Goal: Task Accomplishment & Management: Use online tool/utility

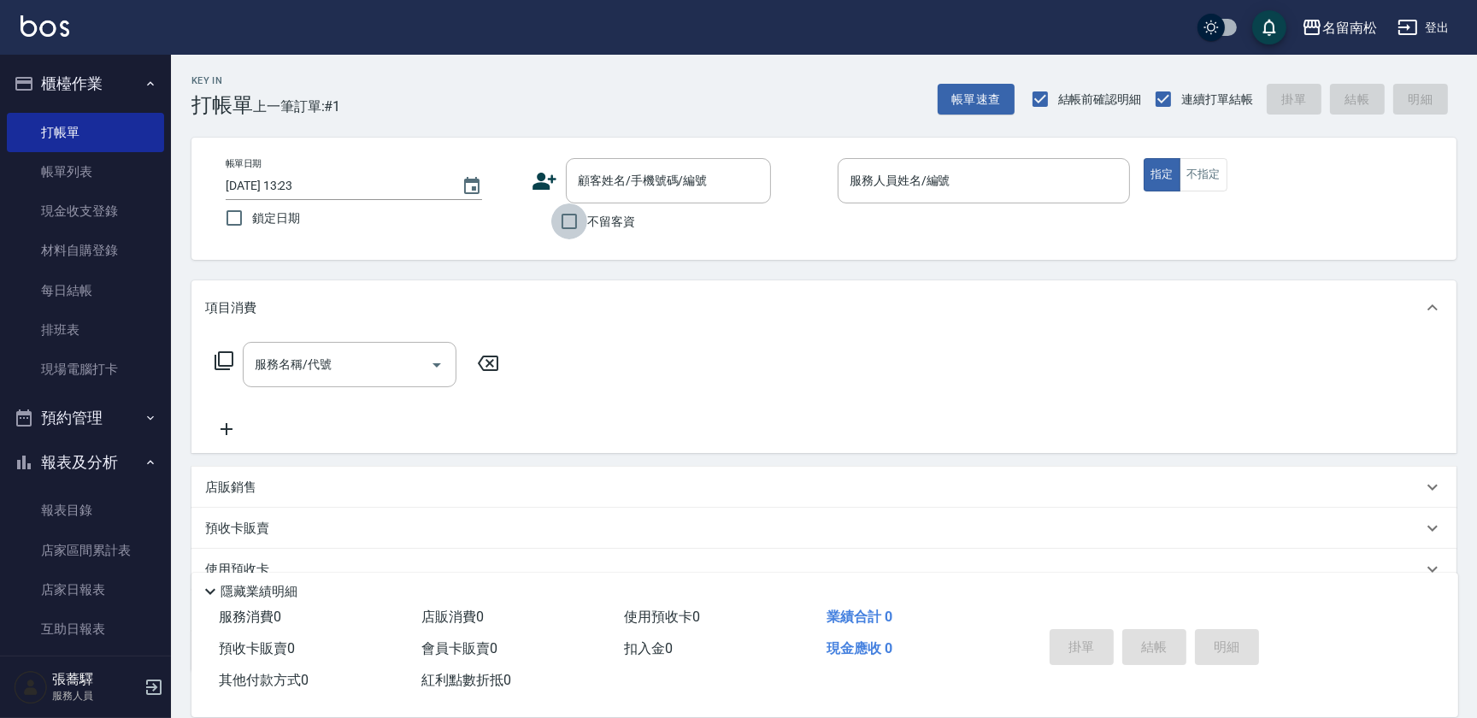
click at [560, 222] on input "不留客資" at bounding box center [569, 221] width 36 height 36
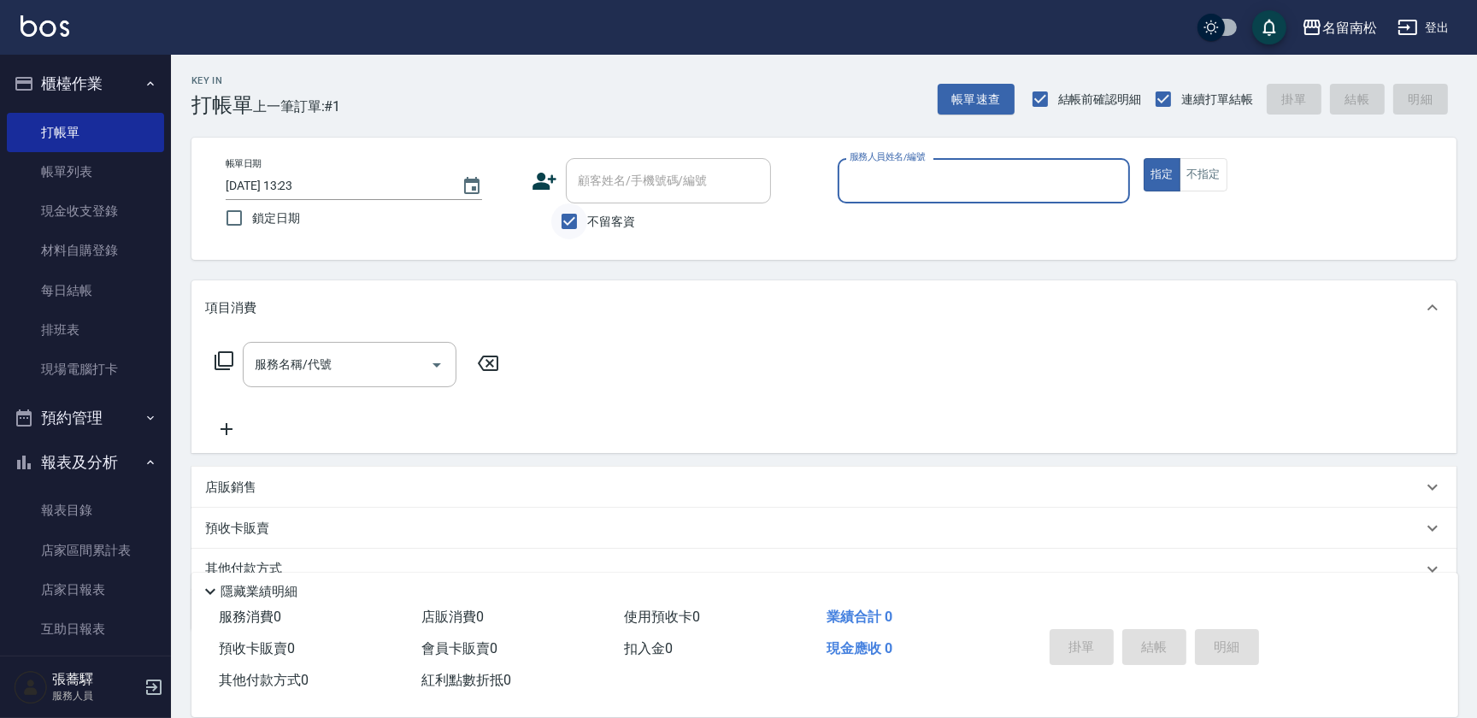
click at [569, 219] on input "不留客資" at bounding box center [569, 221] width 36 height 36
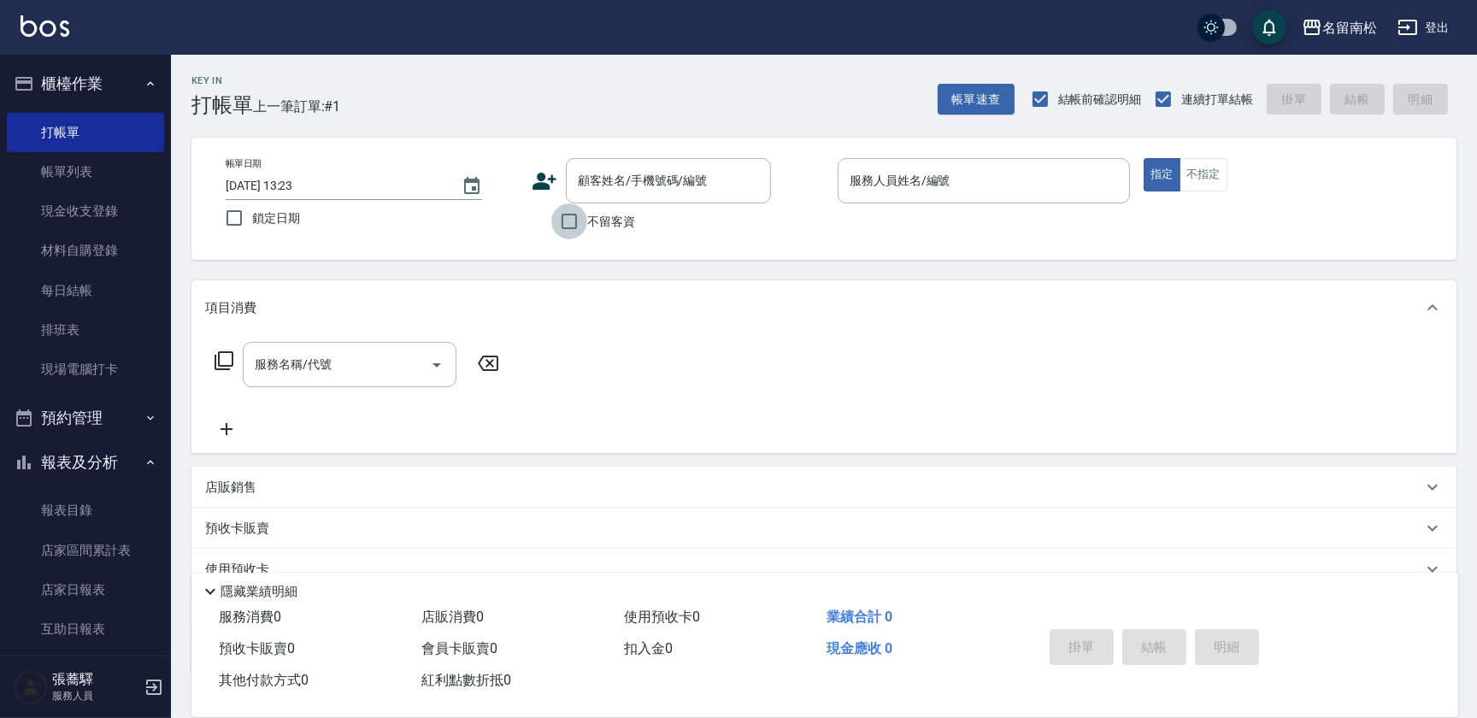
click at [570, 216] on input "不留客資" at bounding box center [569, 221] width 36 height 36
checkbox input "true"
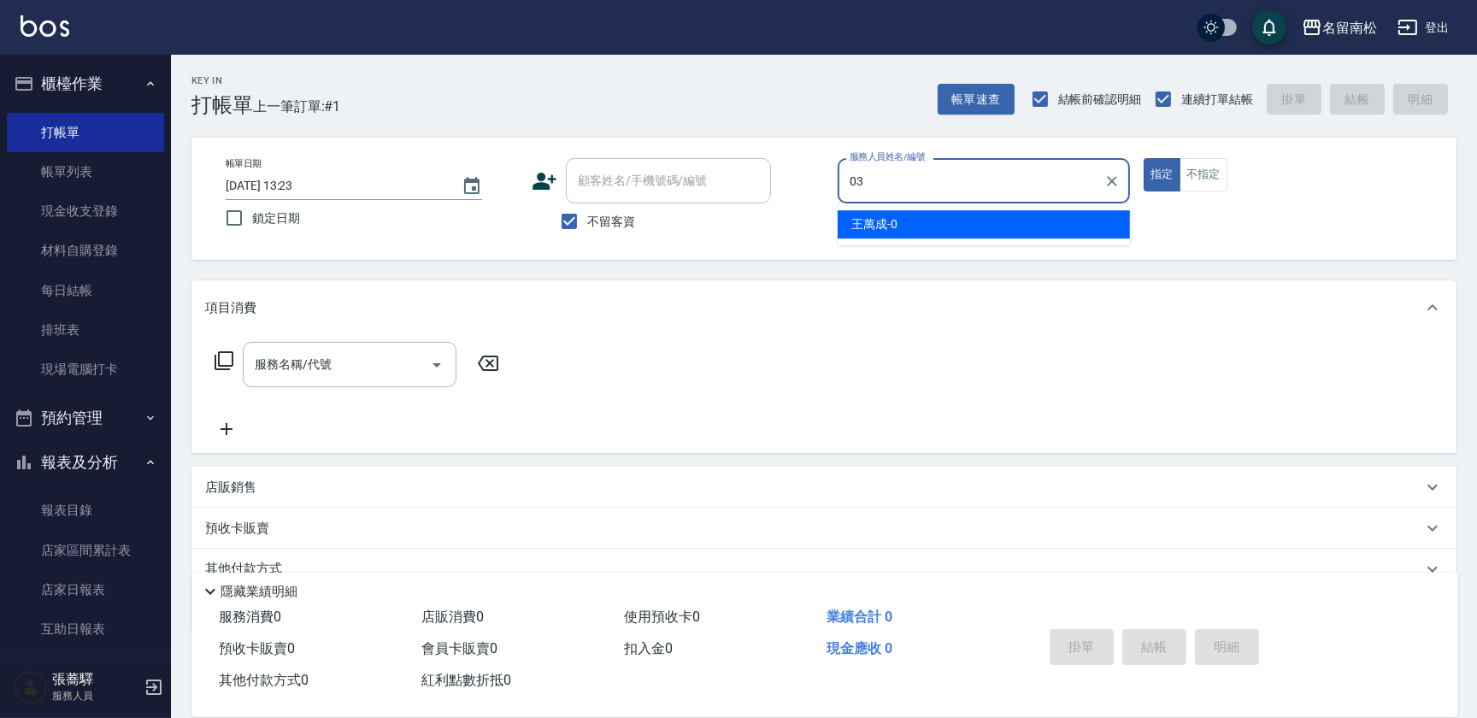
type input "[PERSON_NAME]-03"
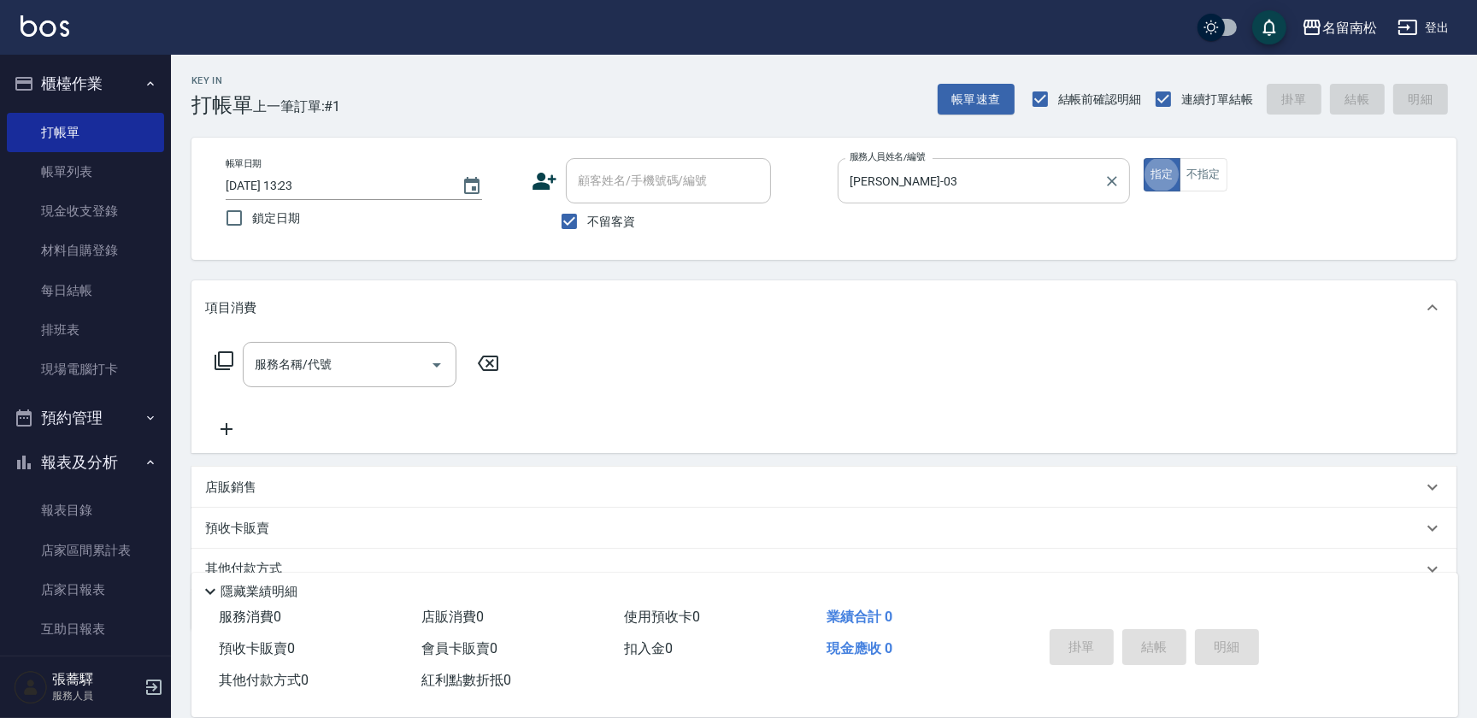
type button "true"
click at [296, 368] on input "服務名稱/代號" at bounding box center [336, 365] width 173 height 30
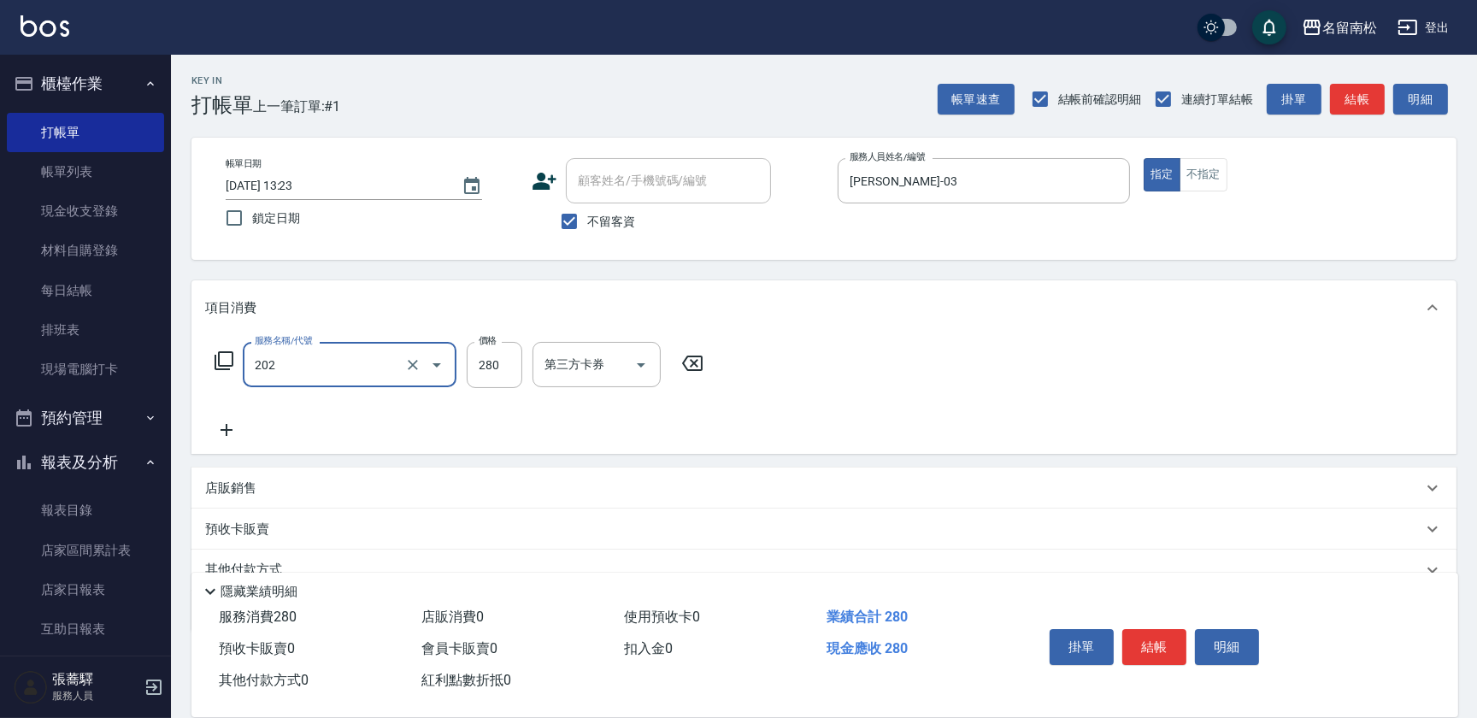
type input "洗髮[280](202)"
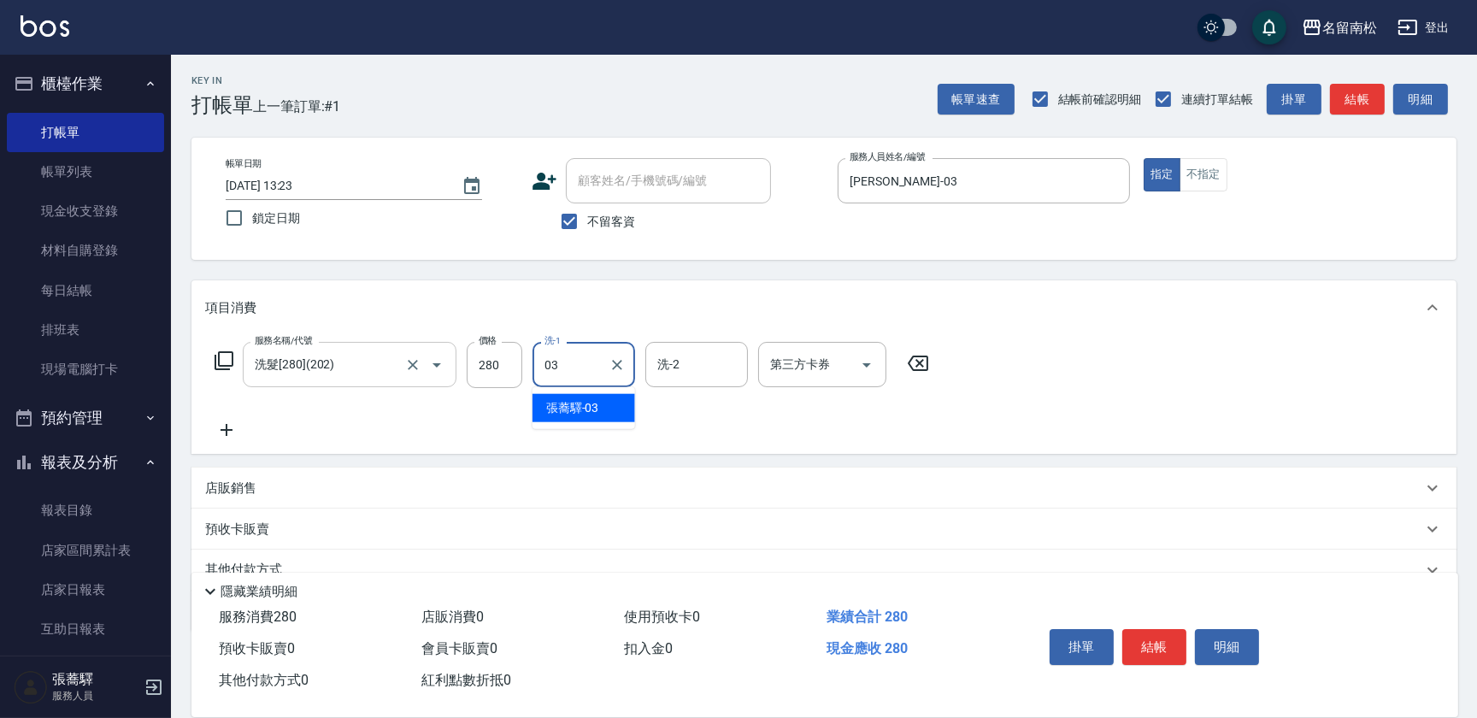
type input "[PERSON_NAME]-03"
click at [224, 422] on icon at bounding box center [226, 430] width 43 height 21
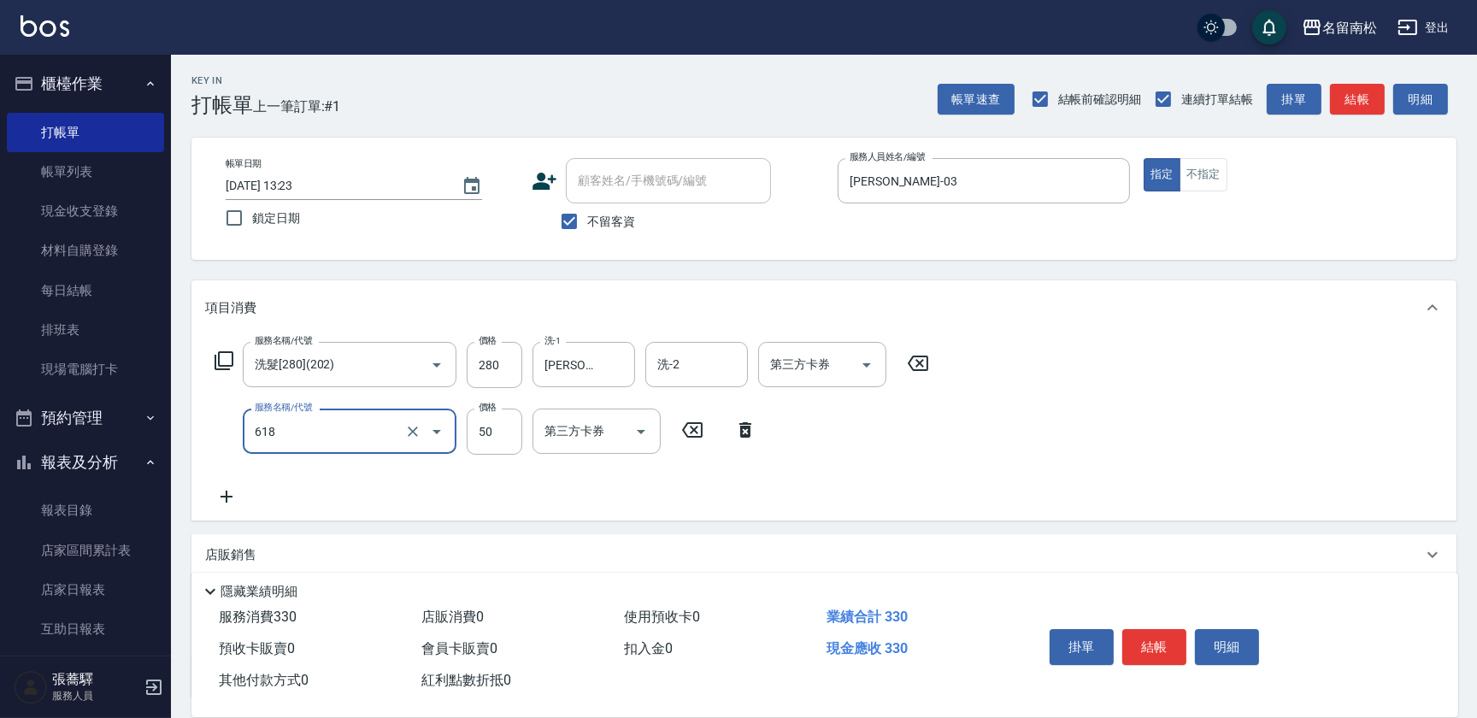
type input "瞬間護髮(618)"
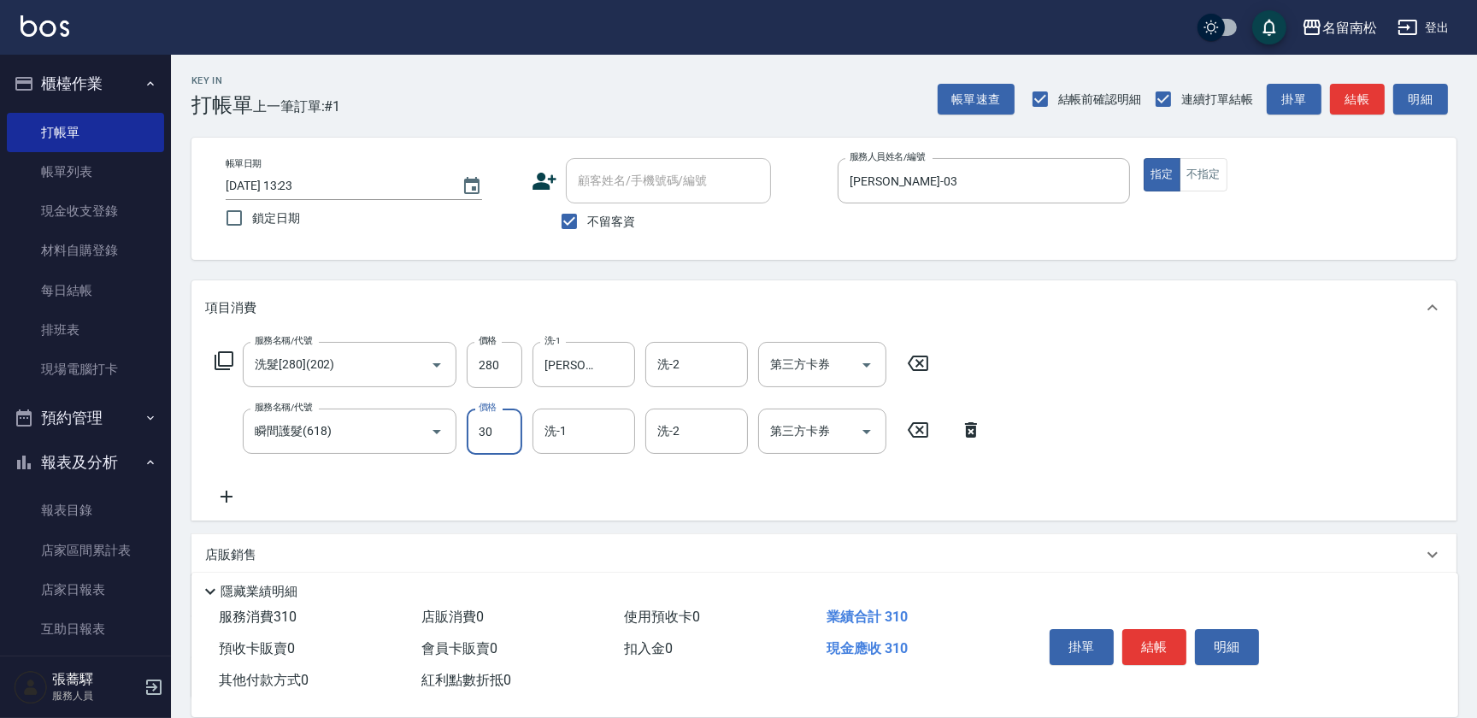
type input "30"
type input "[PERSON_NAME]-03"
click at [1149, 638] on button "結帳" at bounding box center [1154, 647] width 64 height 36
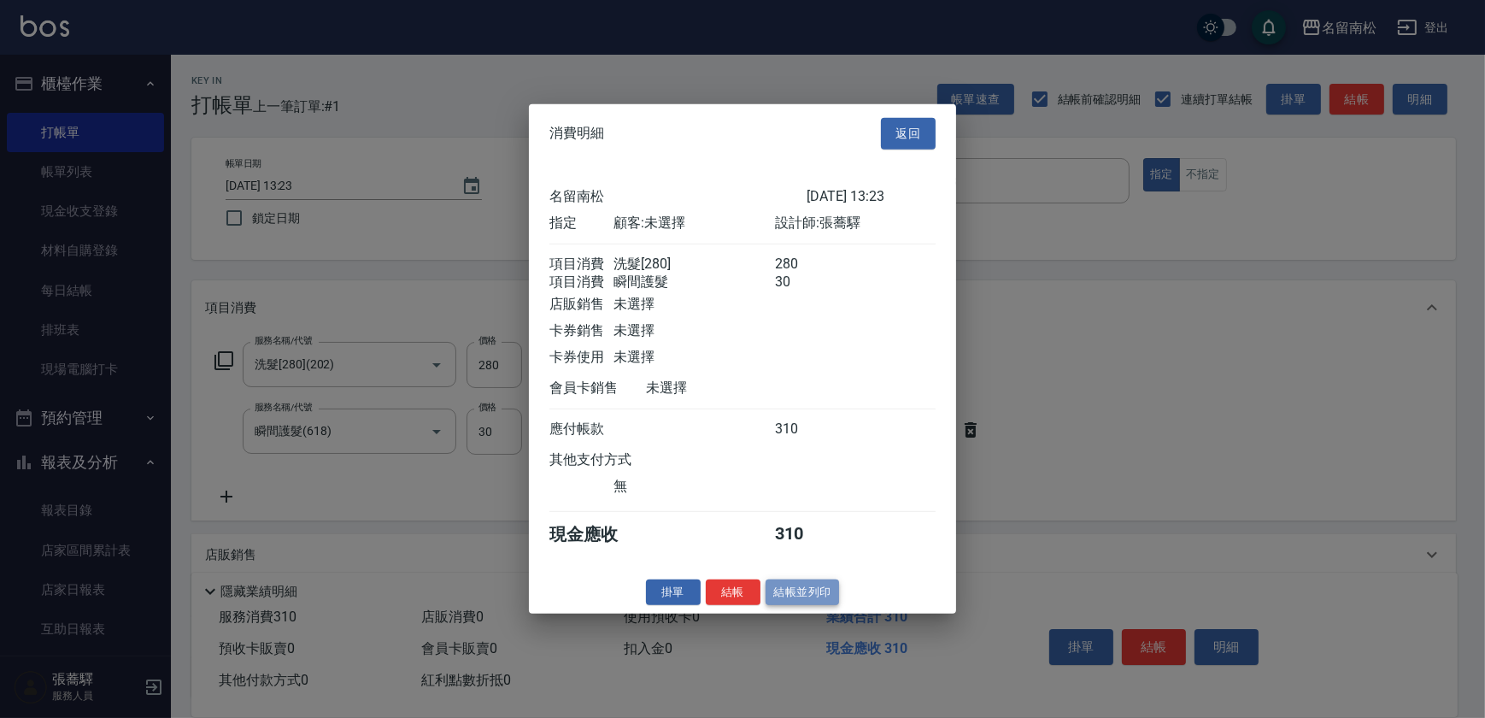
click at [822, 598] on button "結帳並列印" at bounding box center [803, 592] width 74 height 26
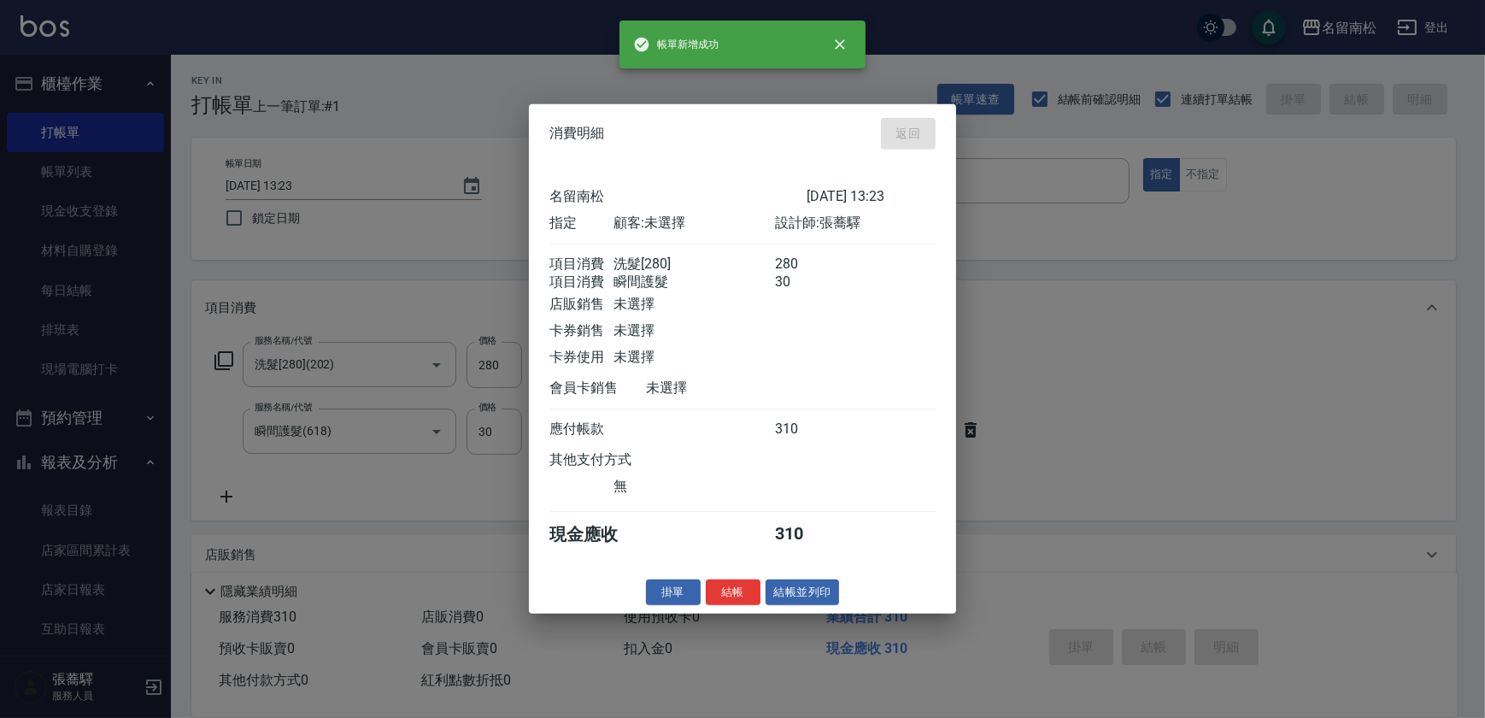
type input "[DATE] 14:33"
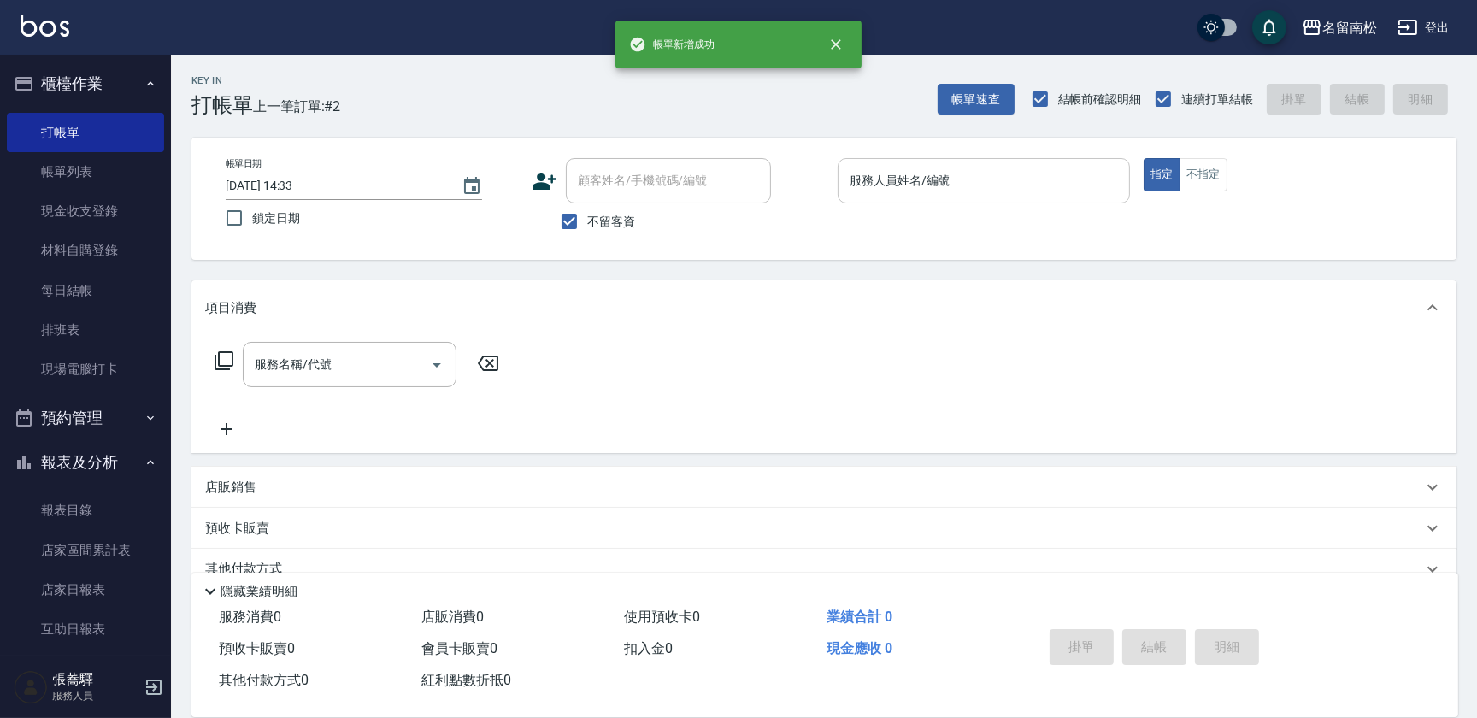
click at [1000, 185] on input "服務人員姓名/編號" at bounding box center [983, 181] width 277 height 30
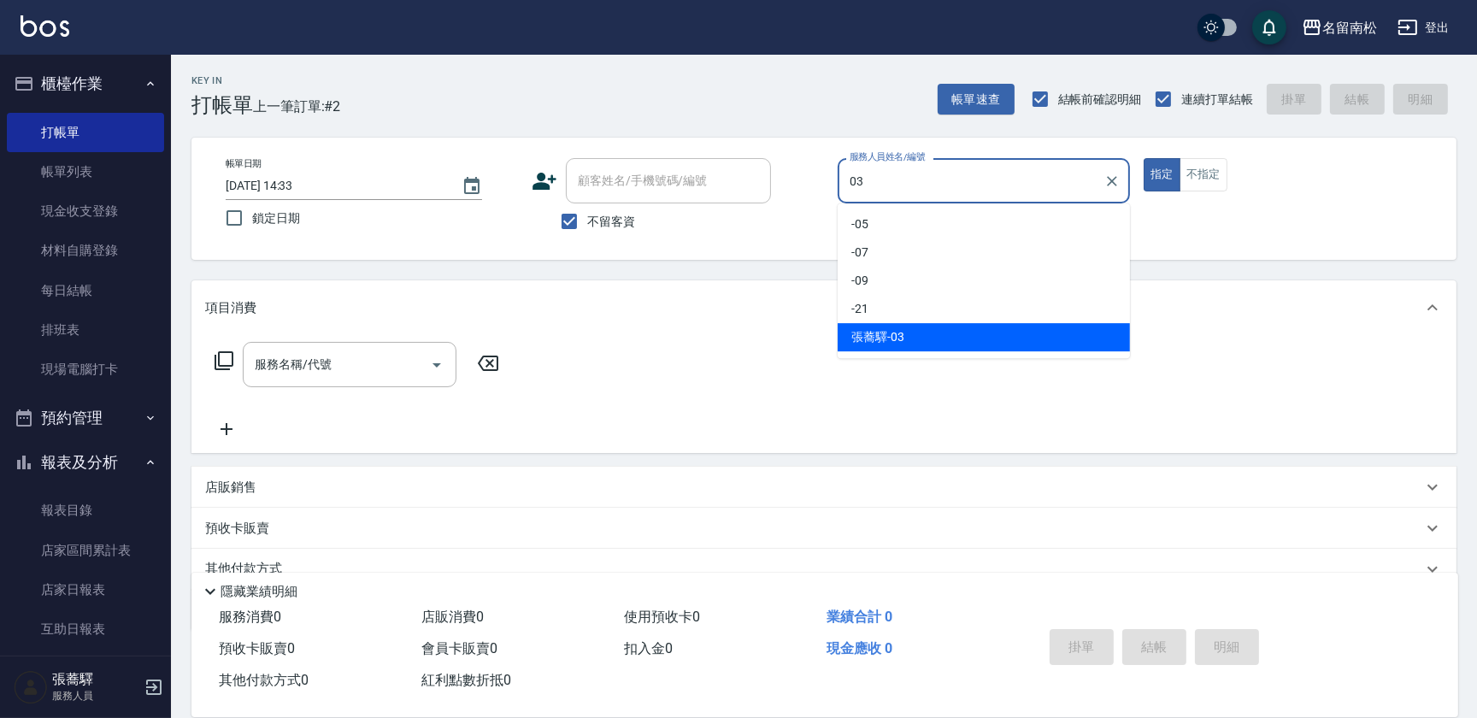
type input "[PERSON_NAME]-03"
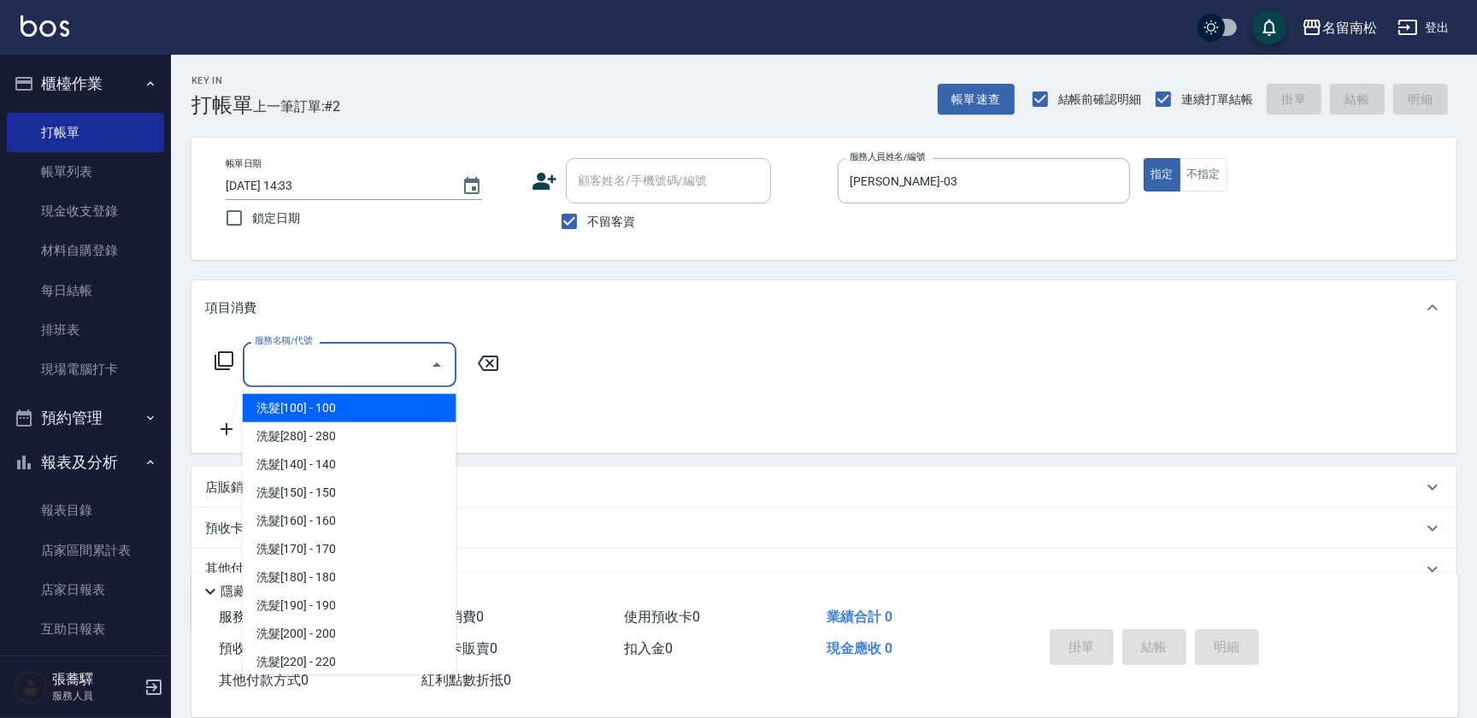
click at [325, 359] on input "服務名稱/代號" at bounding box center [336, 365] width 173 height 30
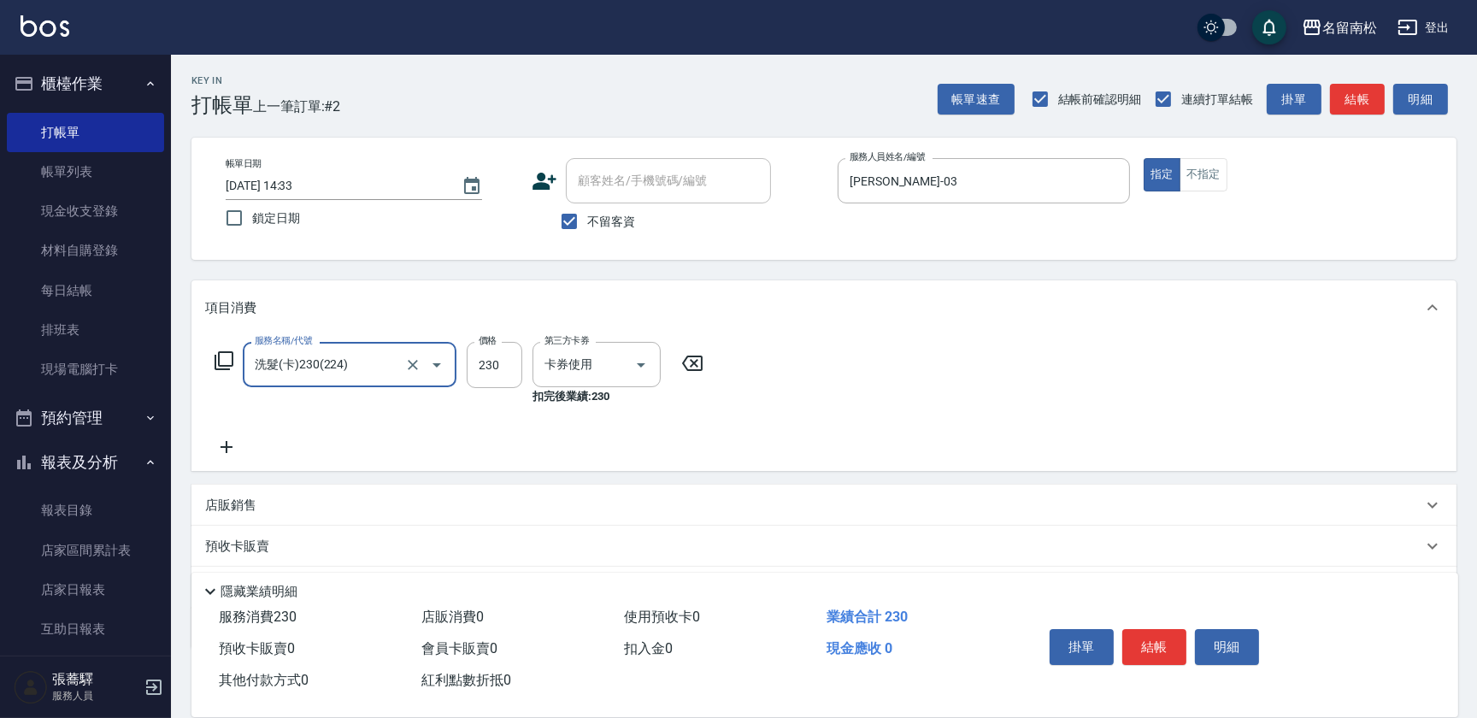
type input "洗髮(卡)230(224)"
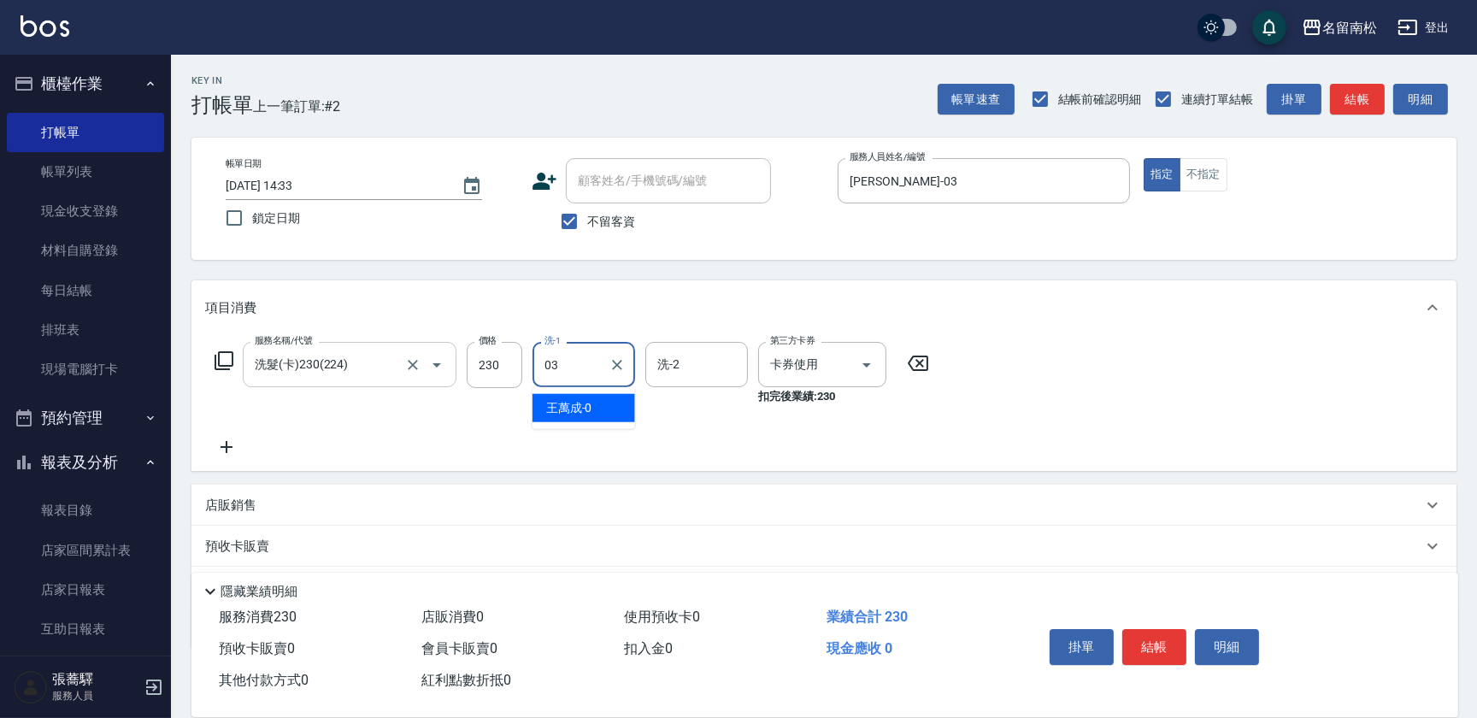
type input "[PERSON_NAME]-03"
click at [1171, 635] on button "結帳" at bounding box center [1154, 647] width 64 height 36
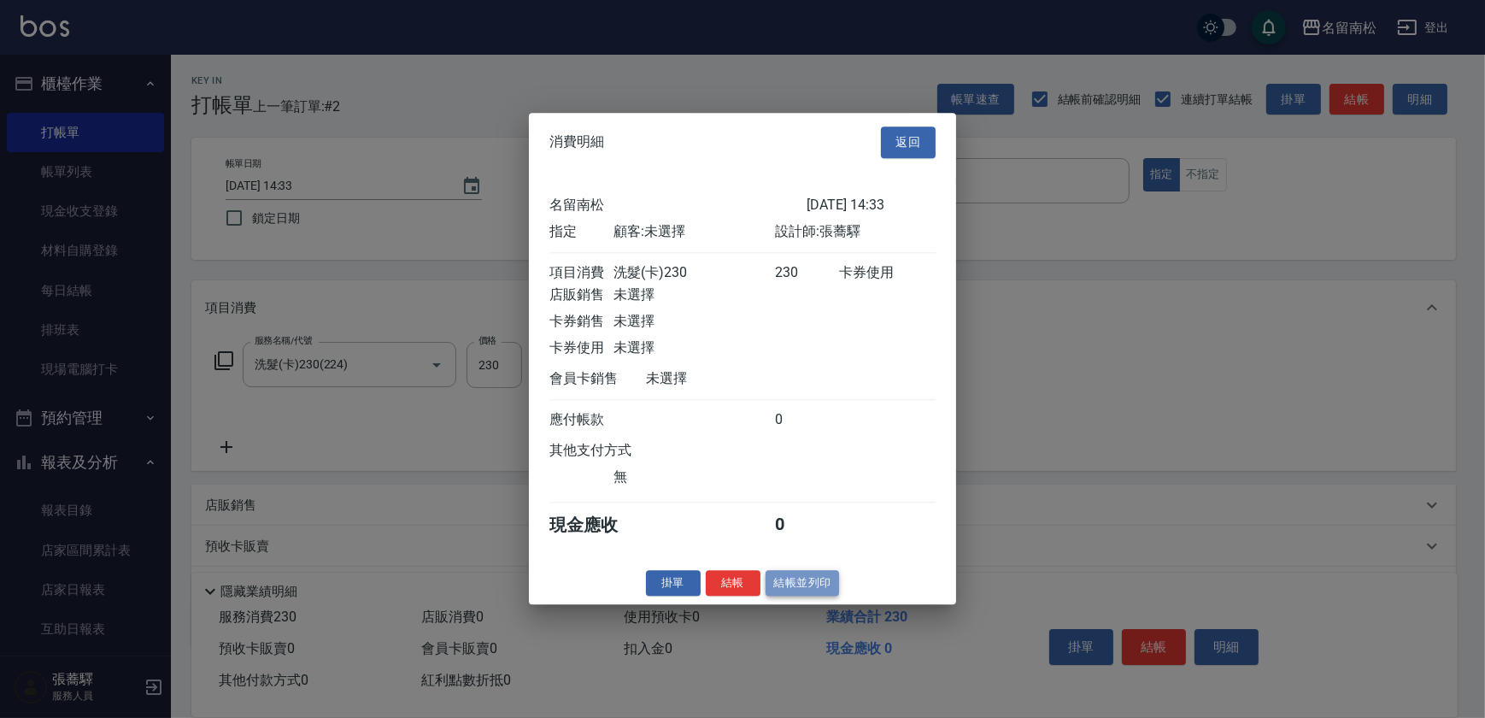
click at [812, 582] on button "結帳並列印" at bounding box center [803, 583] width 74 height 26
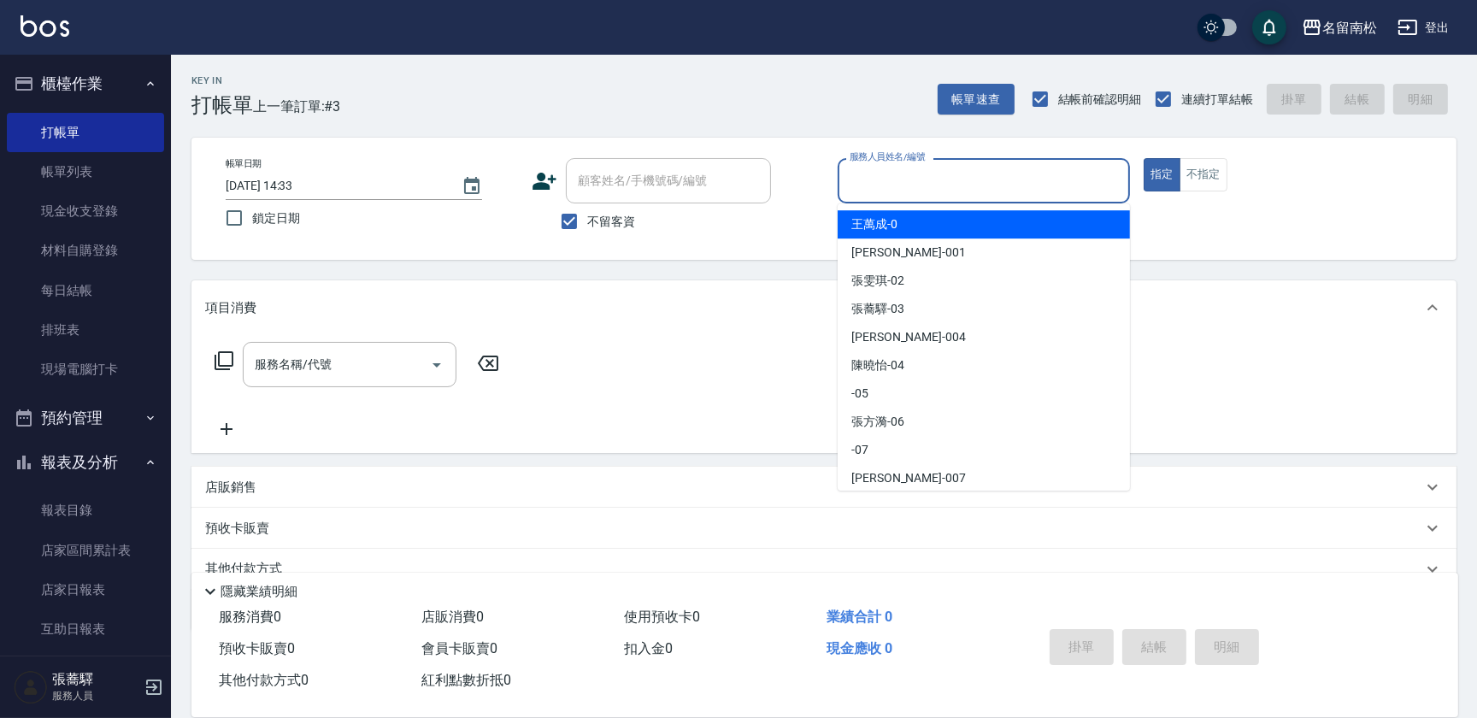
click at [1043, 178] on input "服務人員姓名/編號" at bounding box center [983, 181] width 277 height 30
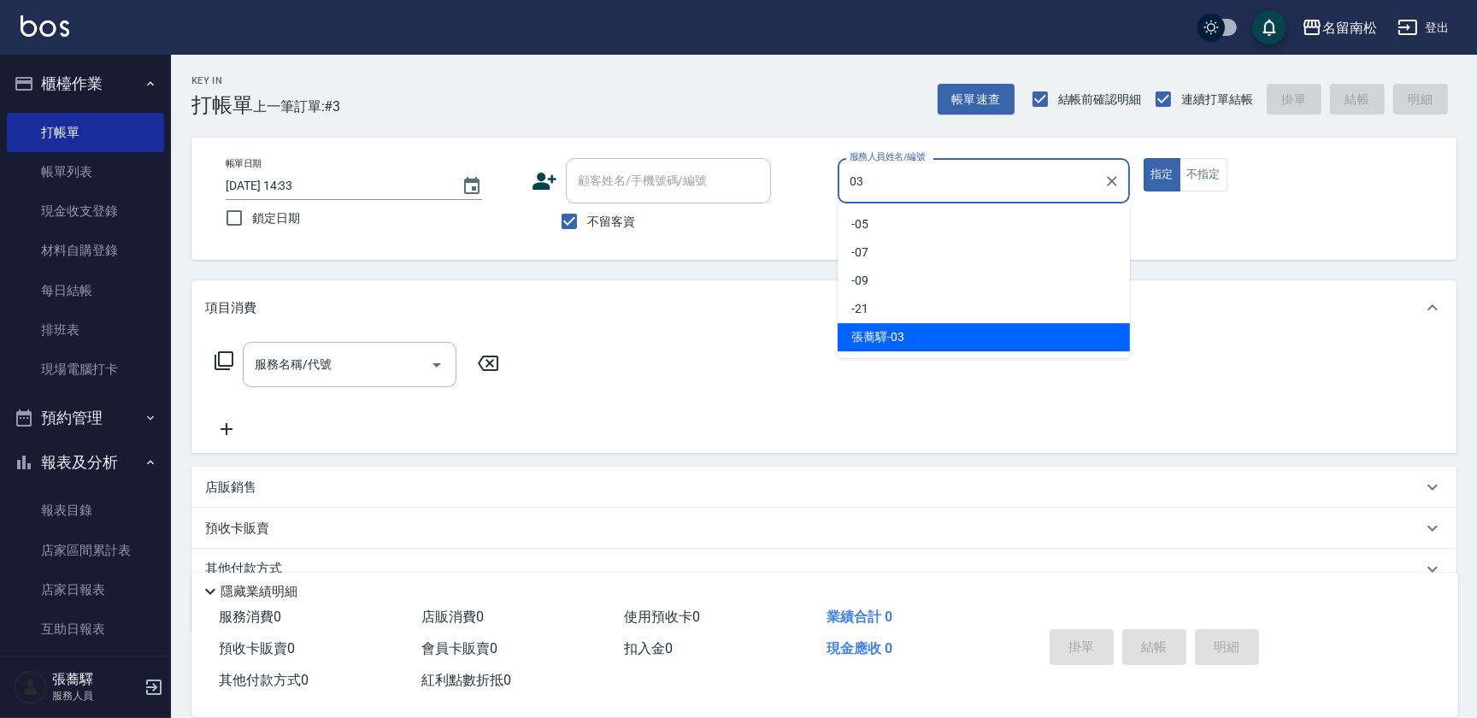
type input "[PERSON_NAME]-03"
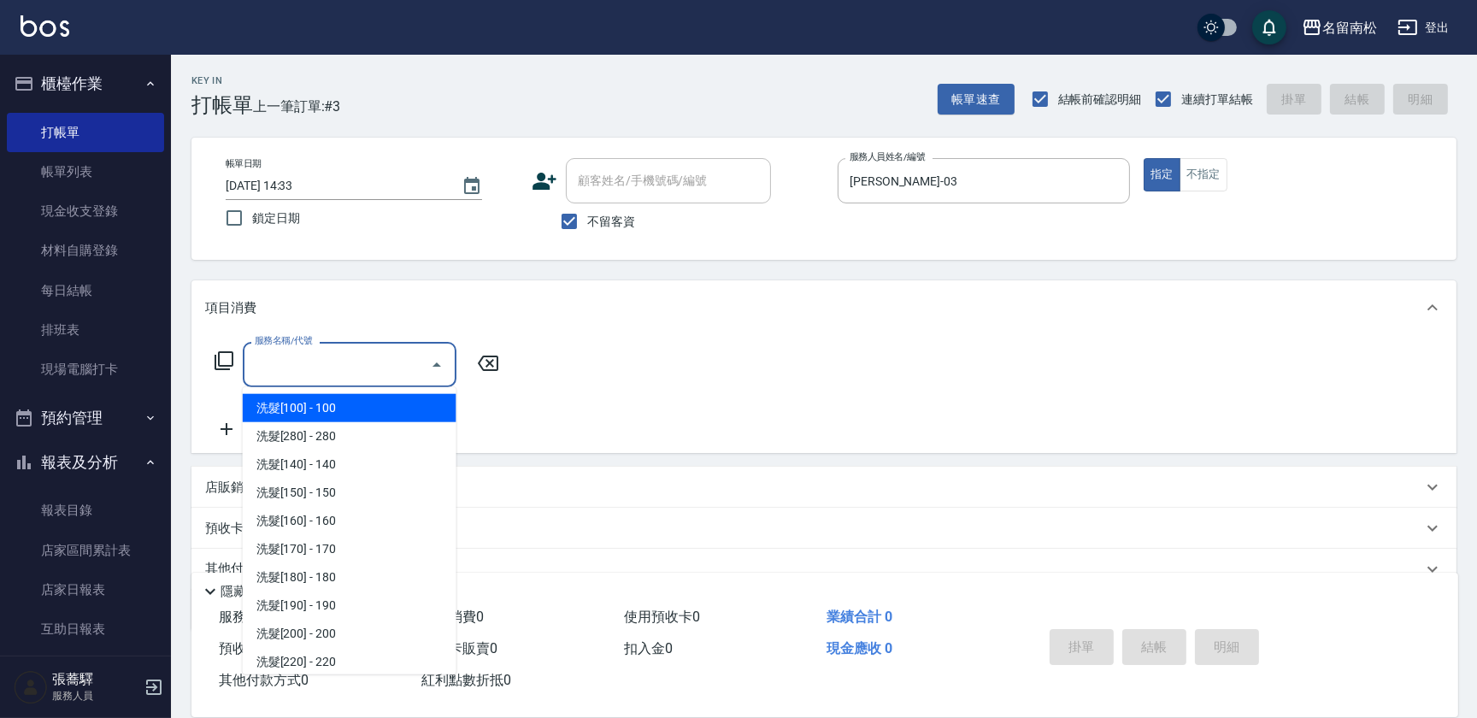
click at [354, 360] on input "服務名稱/代號" at bounding box center [336, 365] width 173 height 30
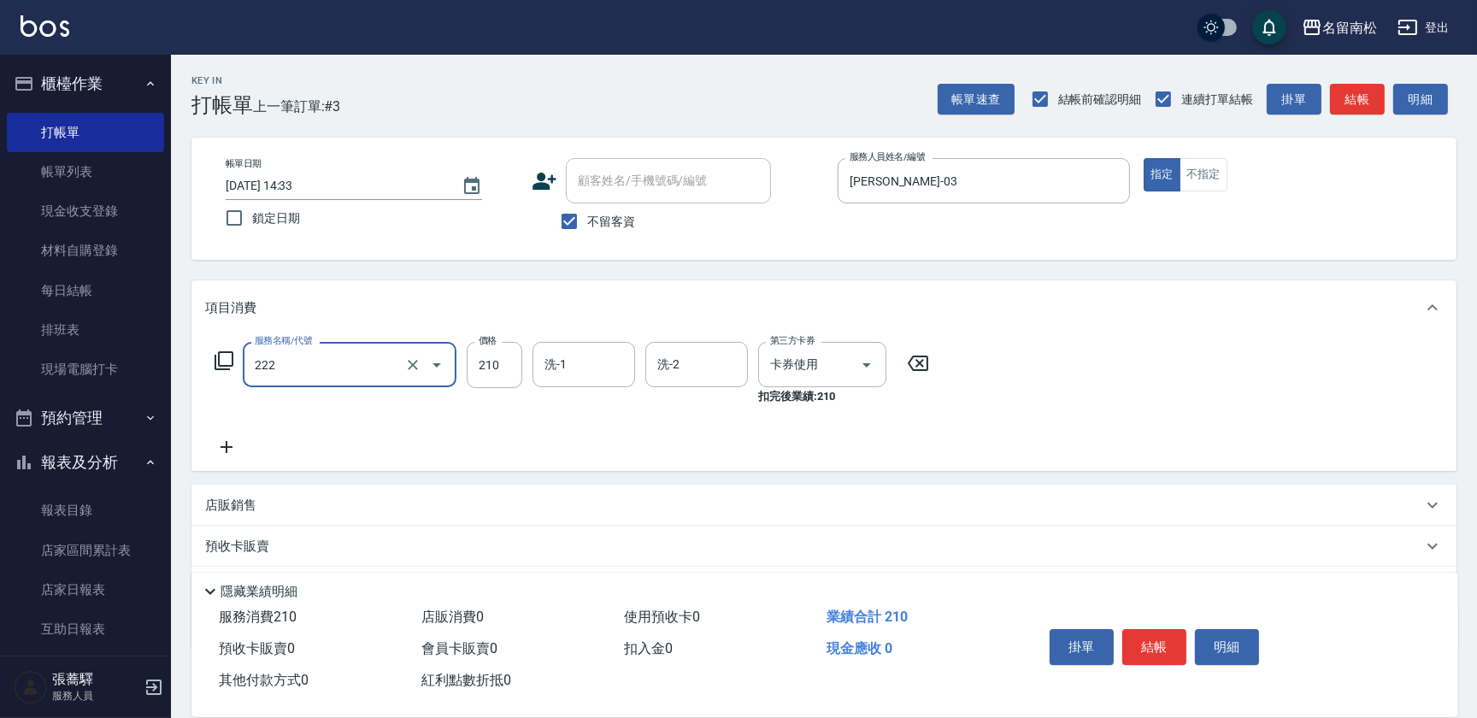
type input "洗髮卡券[210](222)"
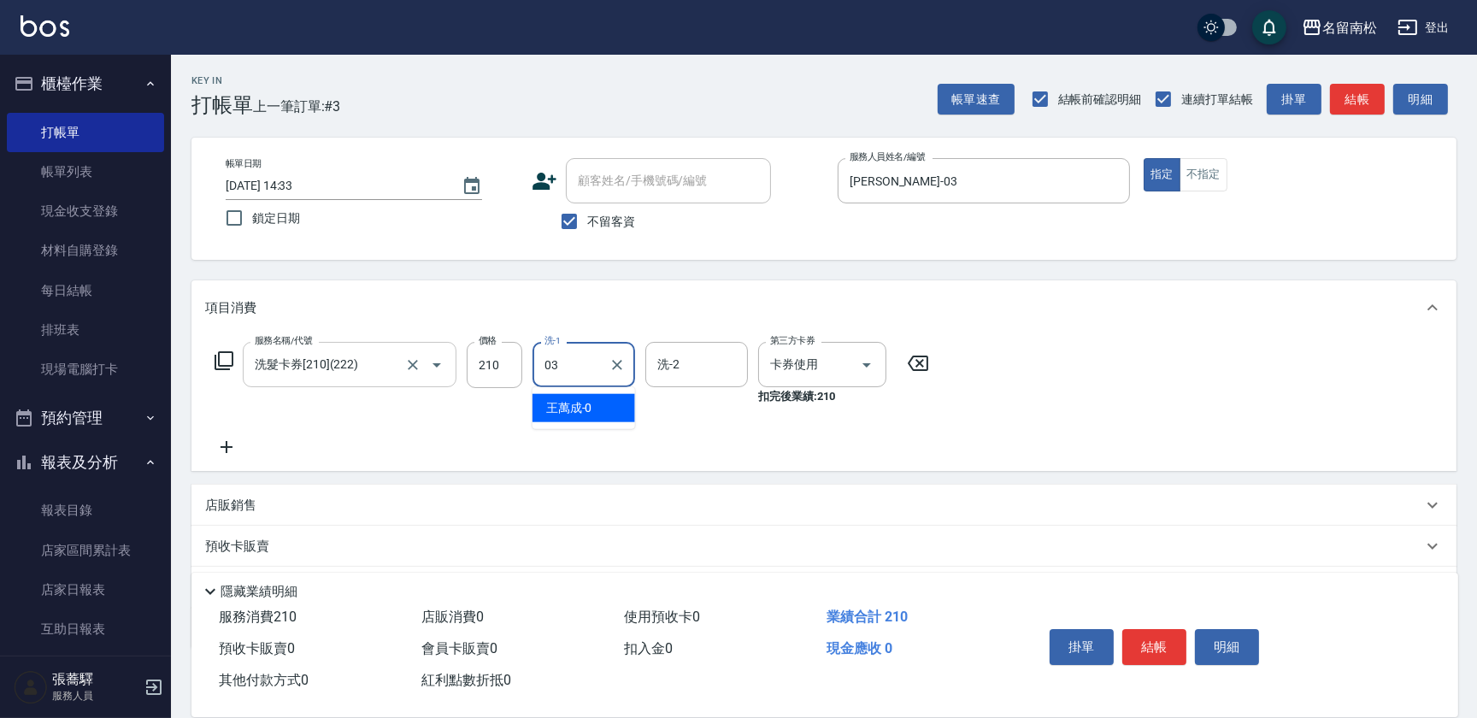
type input "[PERSON_NAME]-03"
click at [238, 432] on div "服務名稱/代號 洗髮卡券[210](222) 服務名稱/代號 價格 210 價格 洗-1 [PERSON_NAME]-03 洗-1 洗-2 洗-2 第三方卡券…" at bounding box center [572, 399] width 734 height 115
click at [229, 453] on icon at bounding box center [226, 447] width 43 height 21
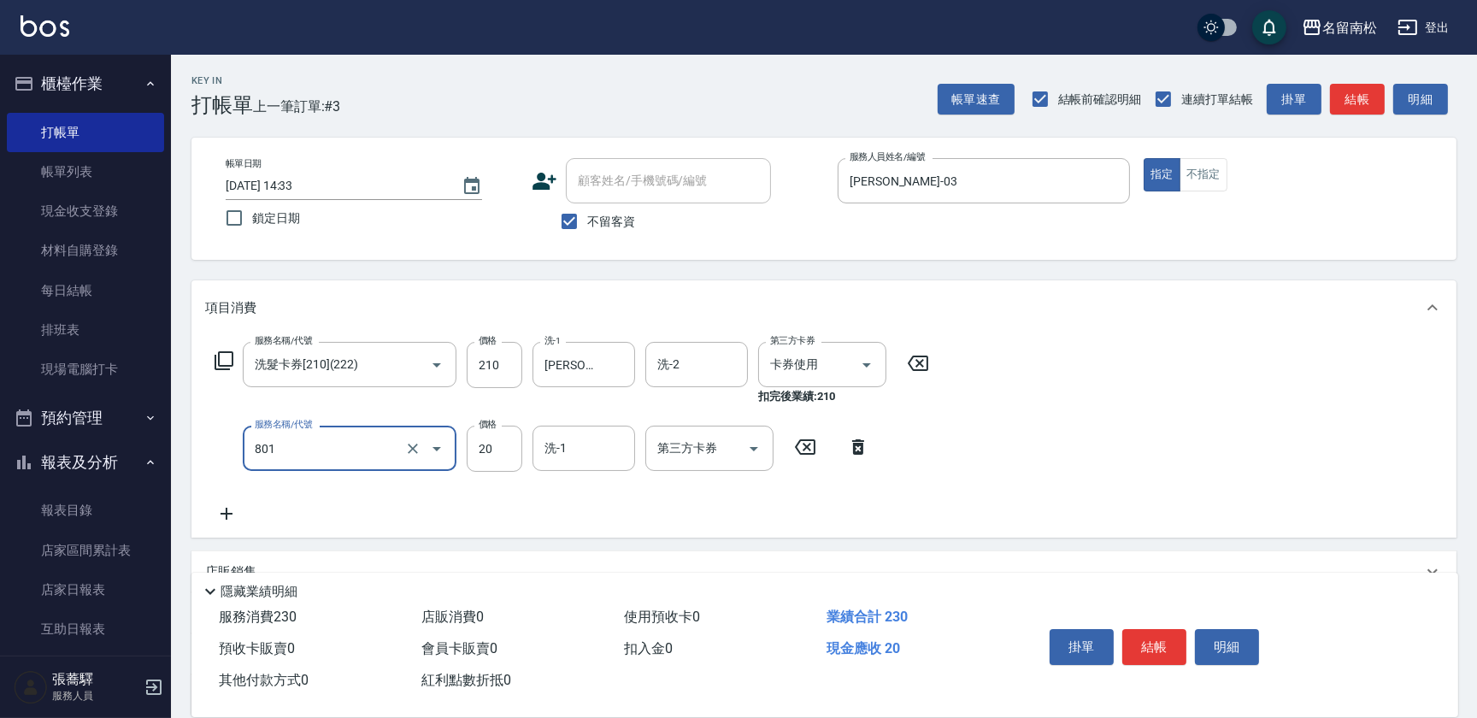
type input "潤絲(801)"
type input "30"
click at [856, 450] on icon at bounding box center [858, 447] width 43 height 21
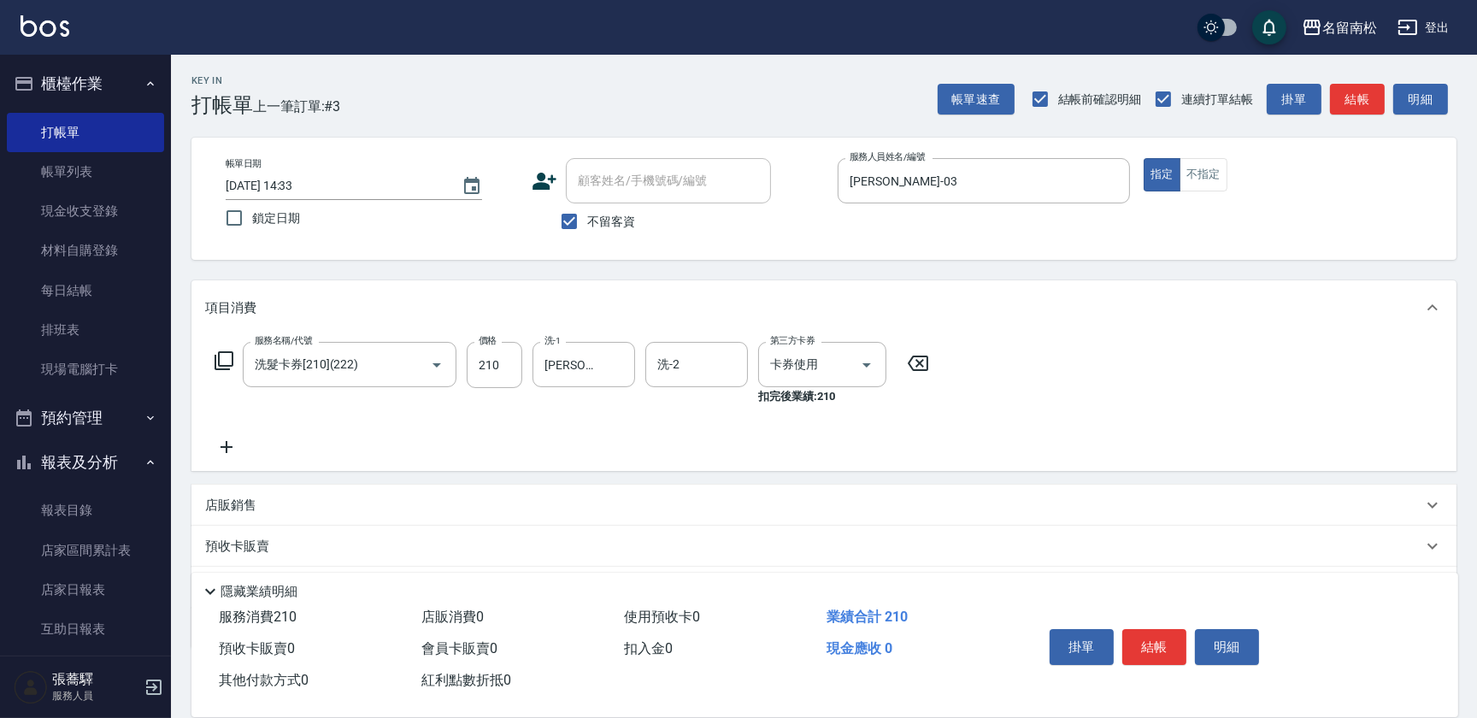
click at [232, 452] on icon at bounding box center [226, 447] width 43 height 21
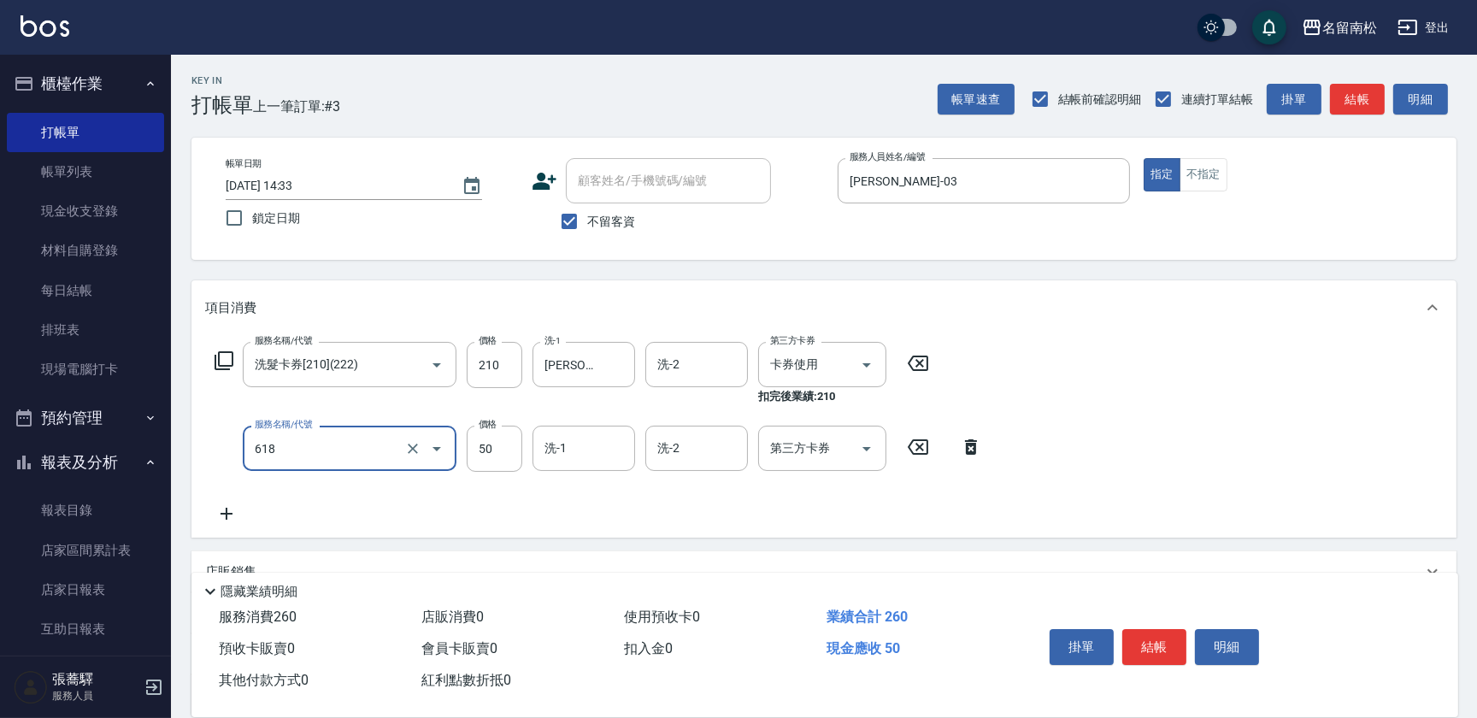
type input "瞬間護髮(618)"
type input "30"
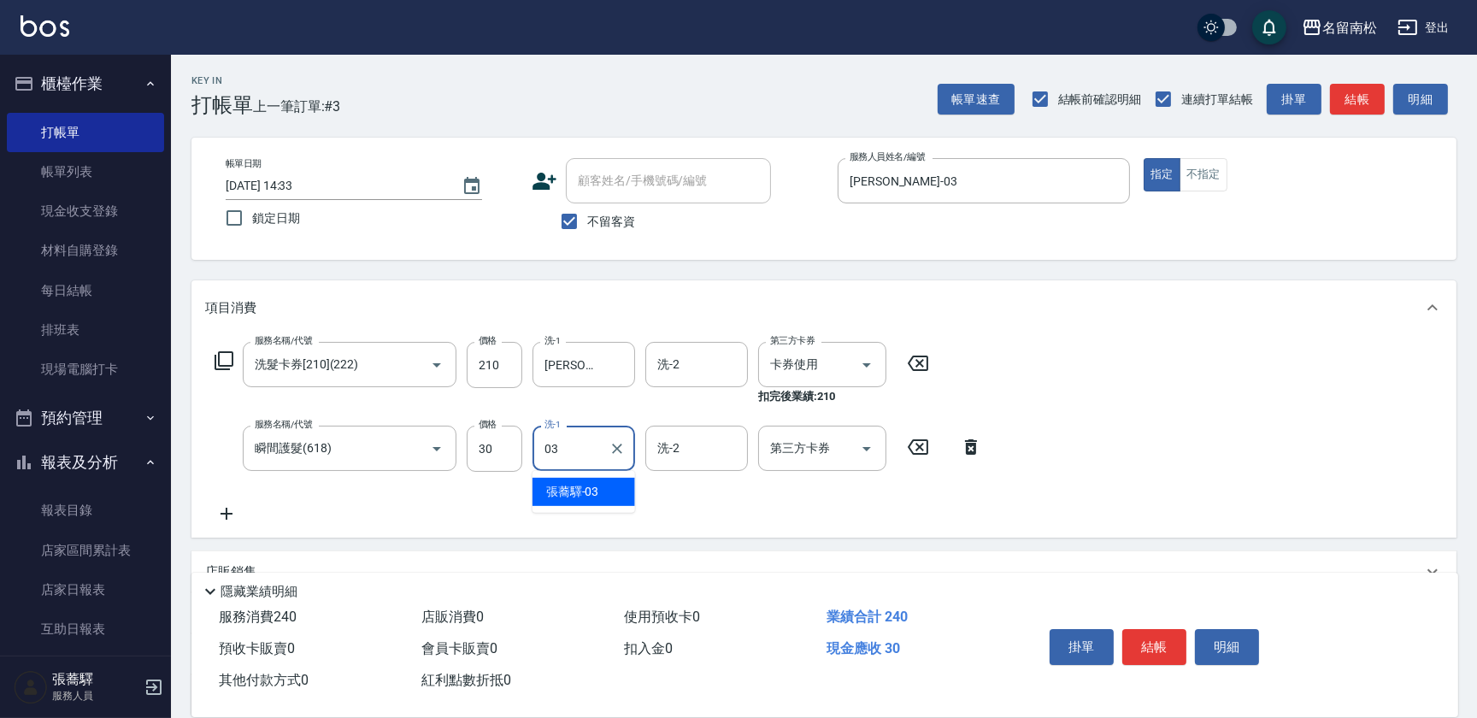
type input "[PERSON_NAME]-03"
click at [1149, 648] on button "結帳" at bounding box center [1154, 647] width 64 height 36
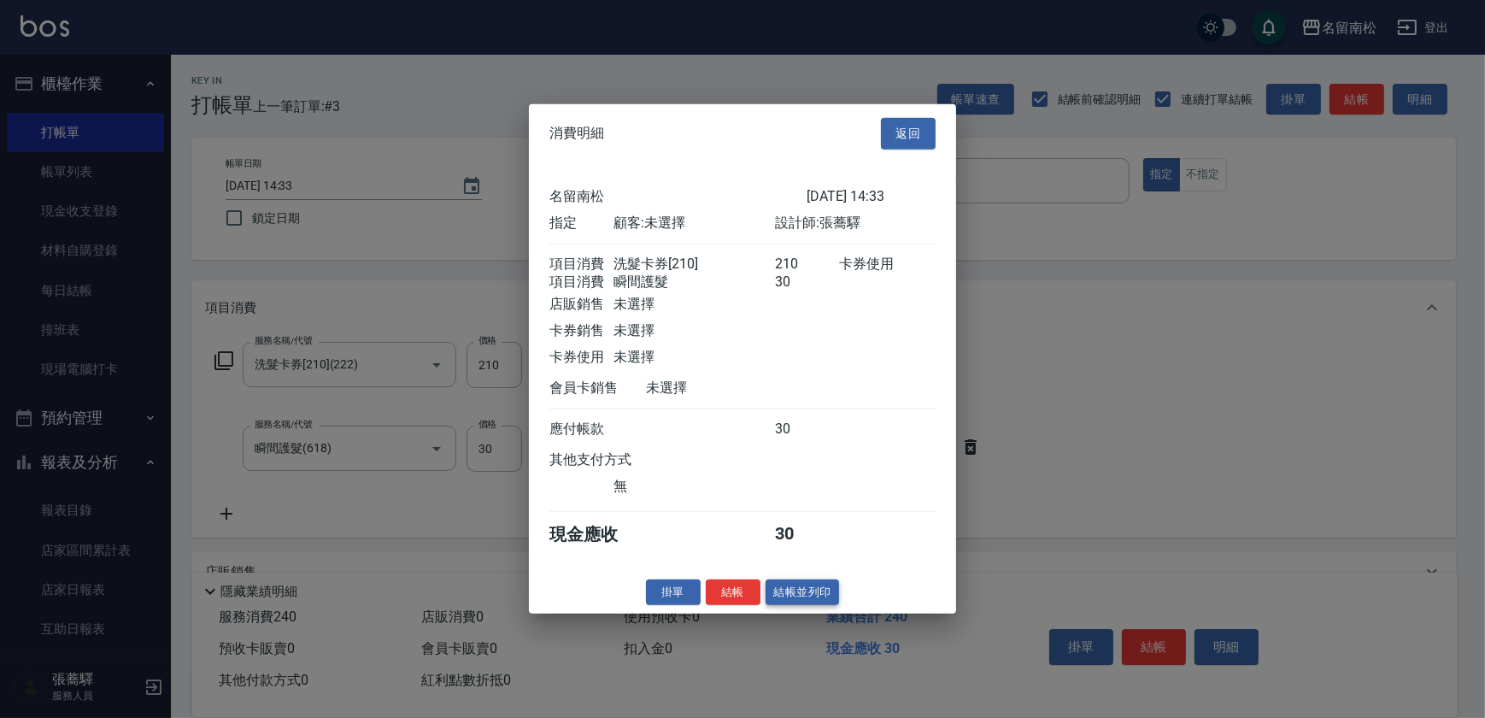
click at [803, 598] on button "結帳並列印" at bounding box center [803, 592] width 74 height 26
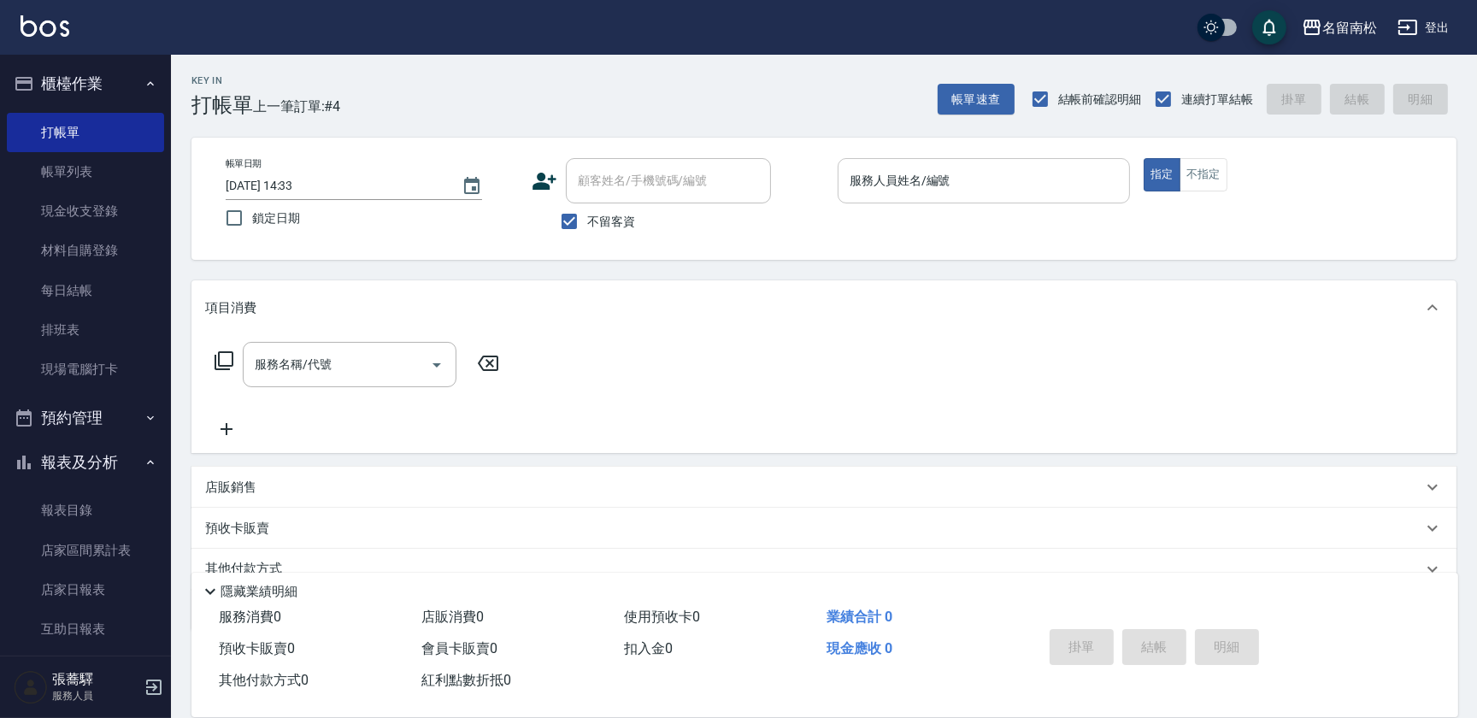
click at [987, 184] on input "服務人員姓名/編號" at bounding box center [983, 181] width 277 height 30
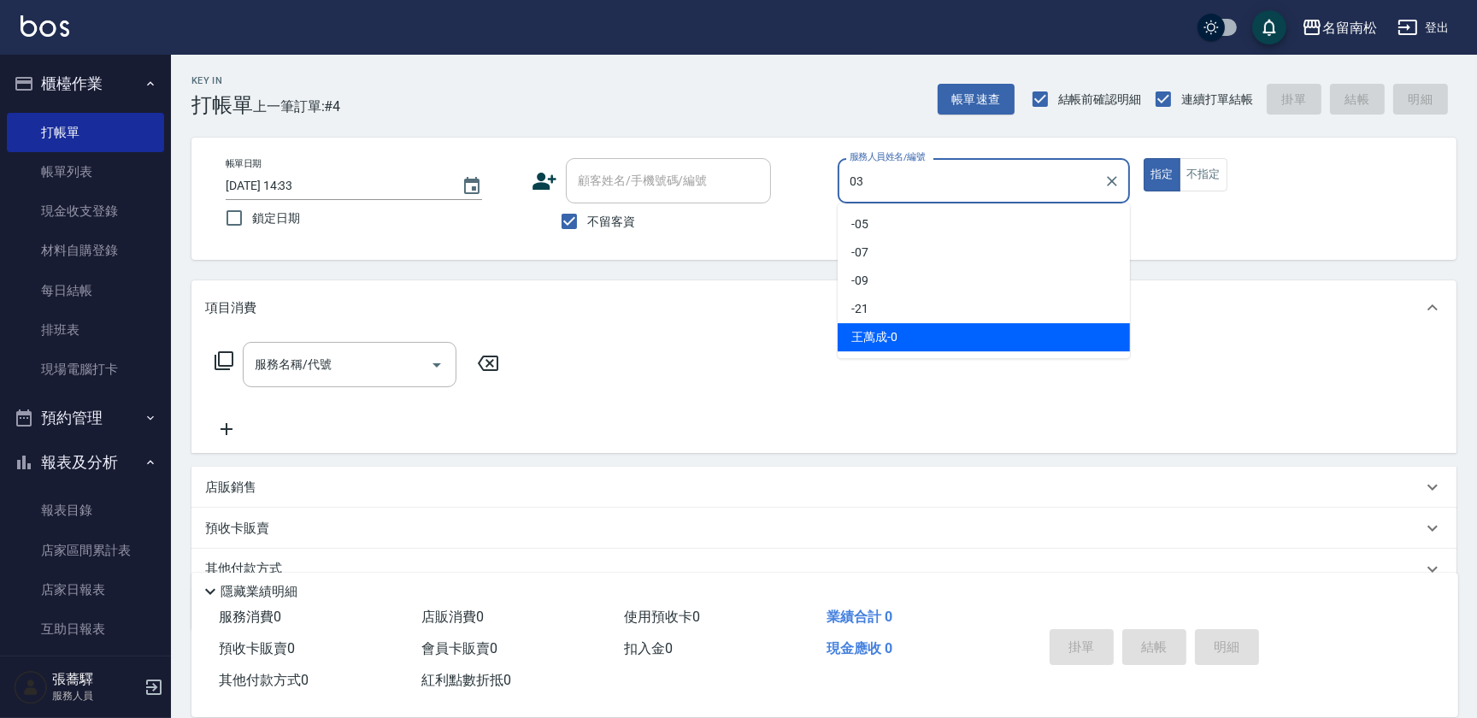
type input "[PERSON_NAME]-03"
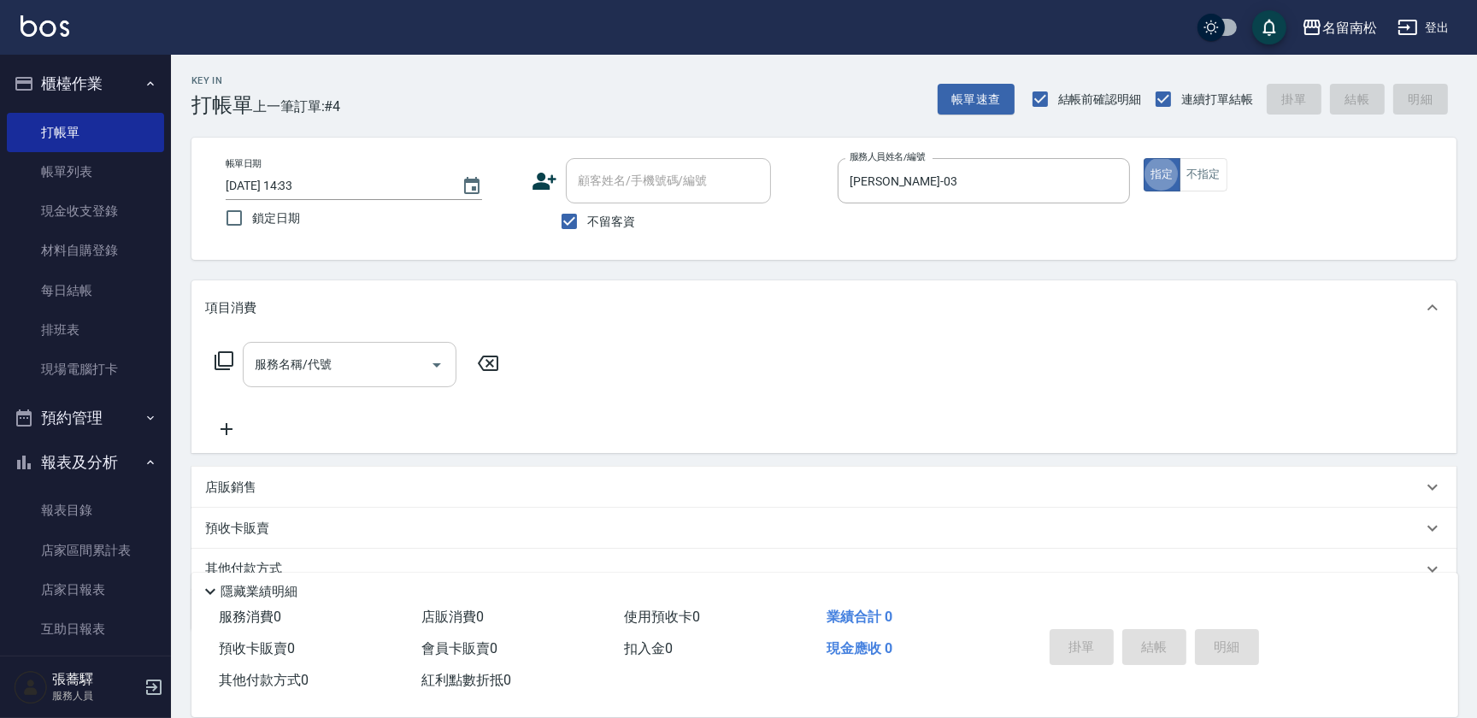
click at [332, 359] on input "服務名稱/代號" at bounding box center [336, 365] width 173 height 30
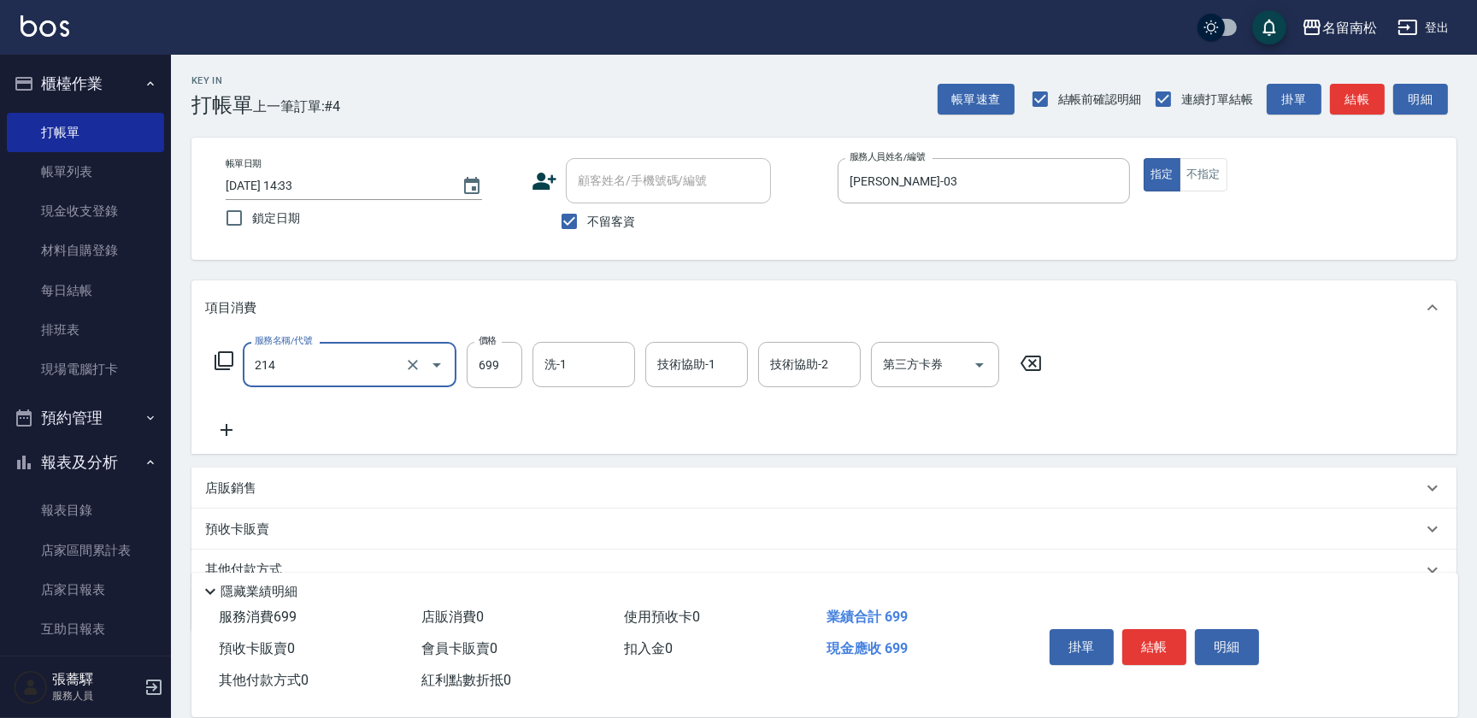
type input "滾珠洗髪699(214)"
type input "700"
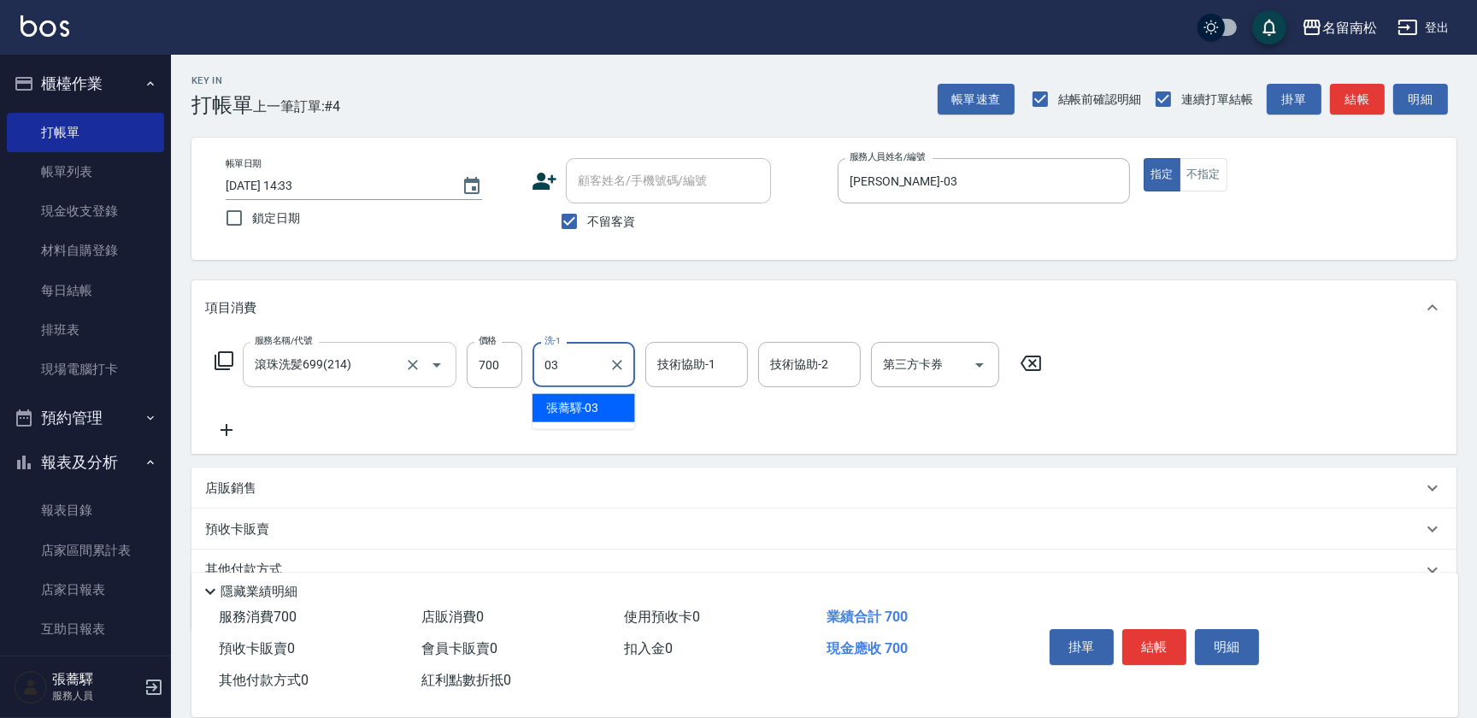
type input "[PERSON_NAME]-03"
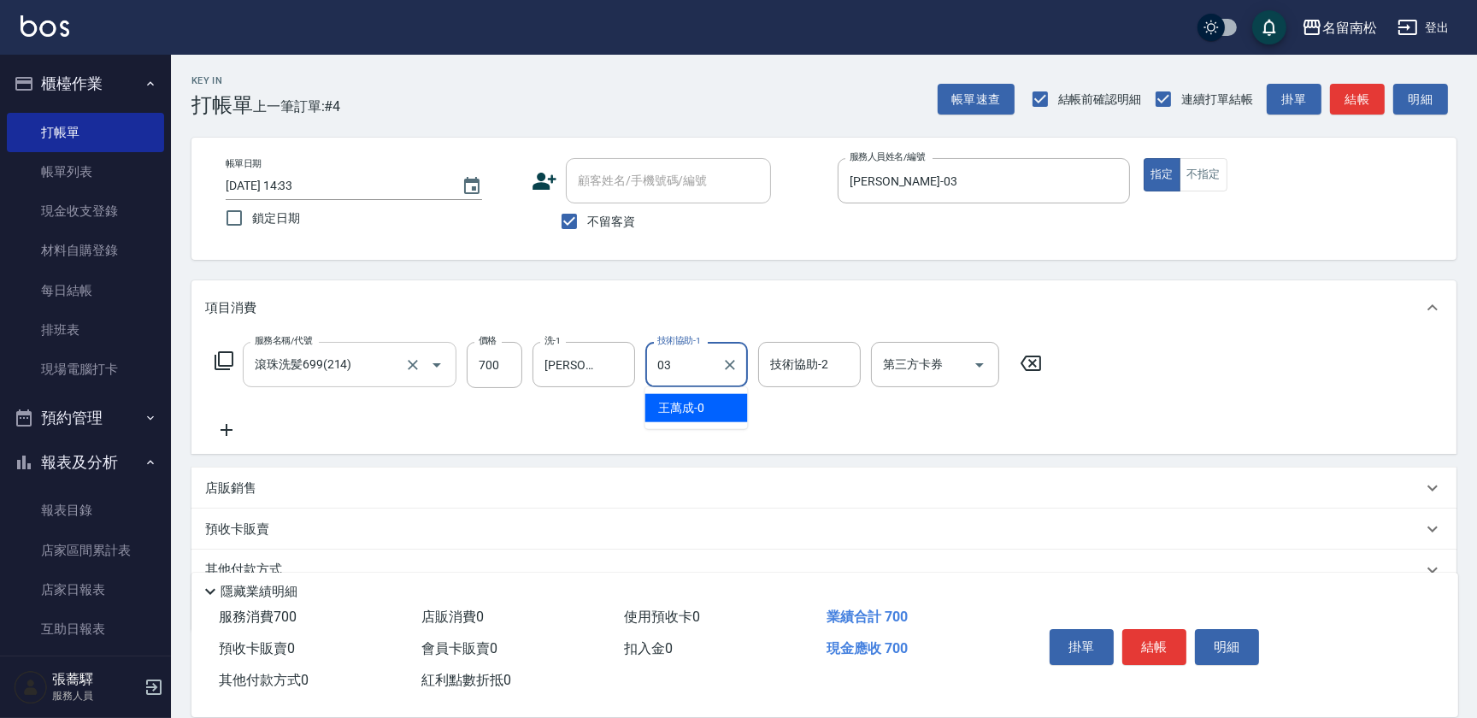
type input "[PERSON_NAME]-03"
click at [231, 432] on icon at bounding box center [226, 430] width 43 height 21
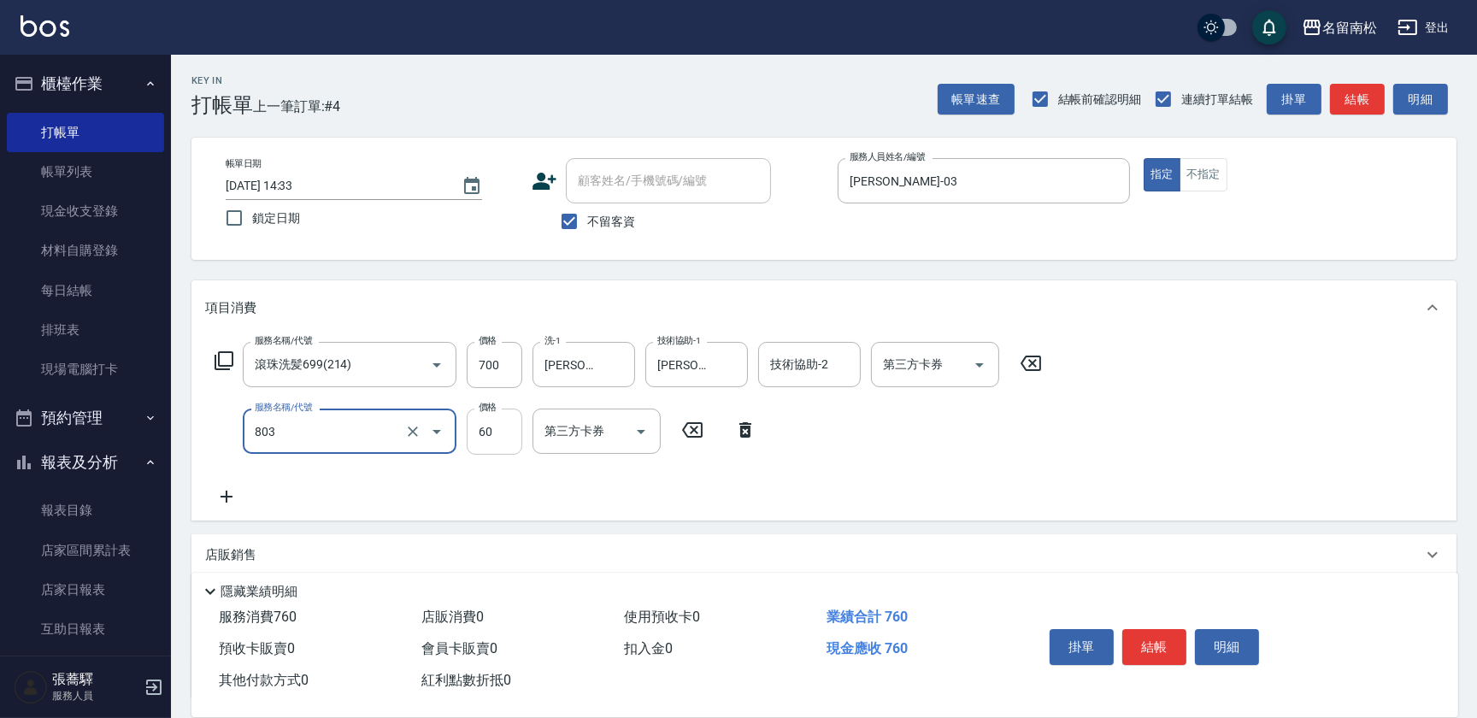
type input "吹捲(803)"
click at [484, 440] on input "60" at bounding box center [495, 432] width 56 height 46
type input "50"
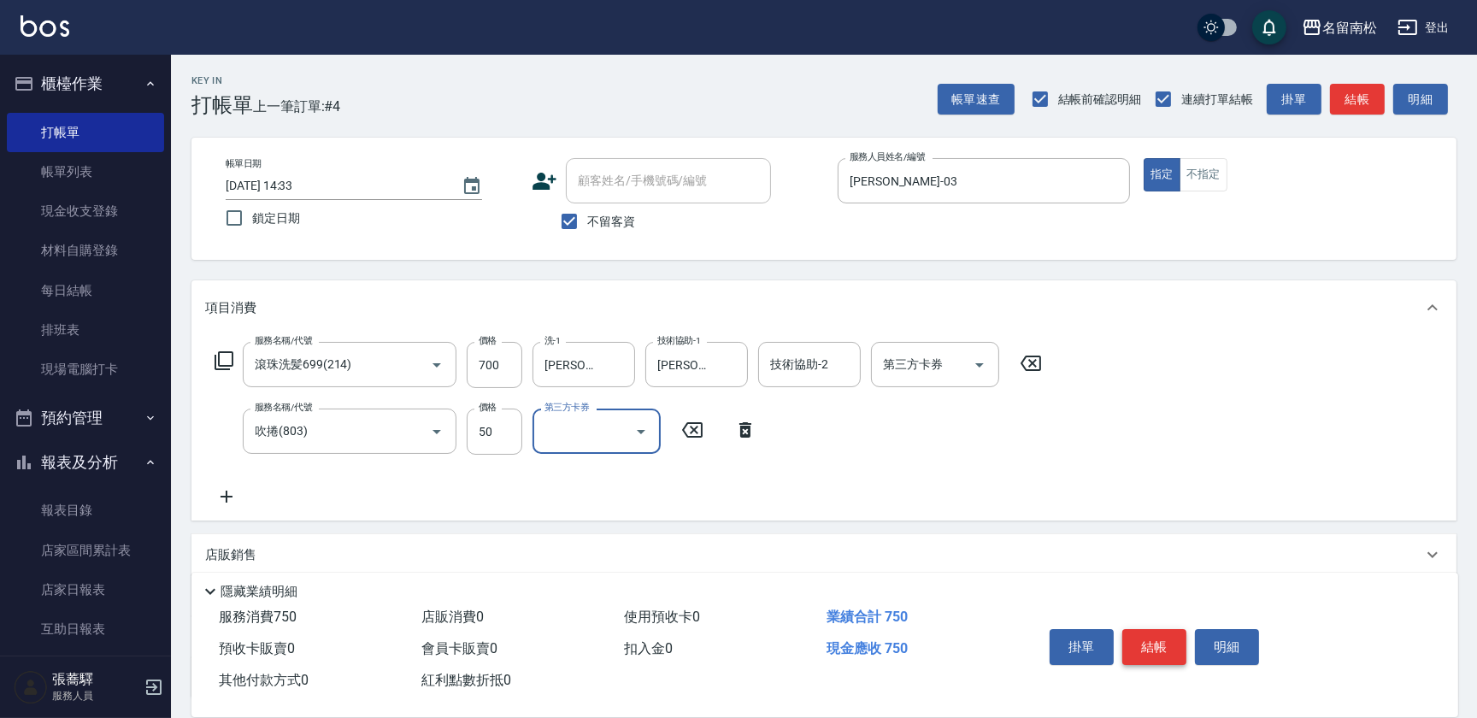
click at [1144, 639] on button "結帳" at bounding box center [1154, 647] width 64 height 36
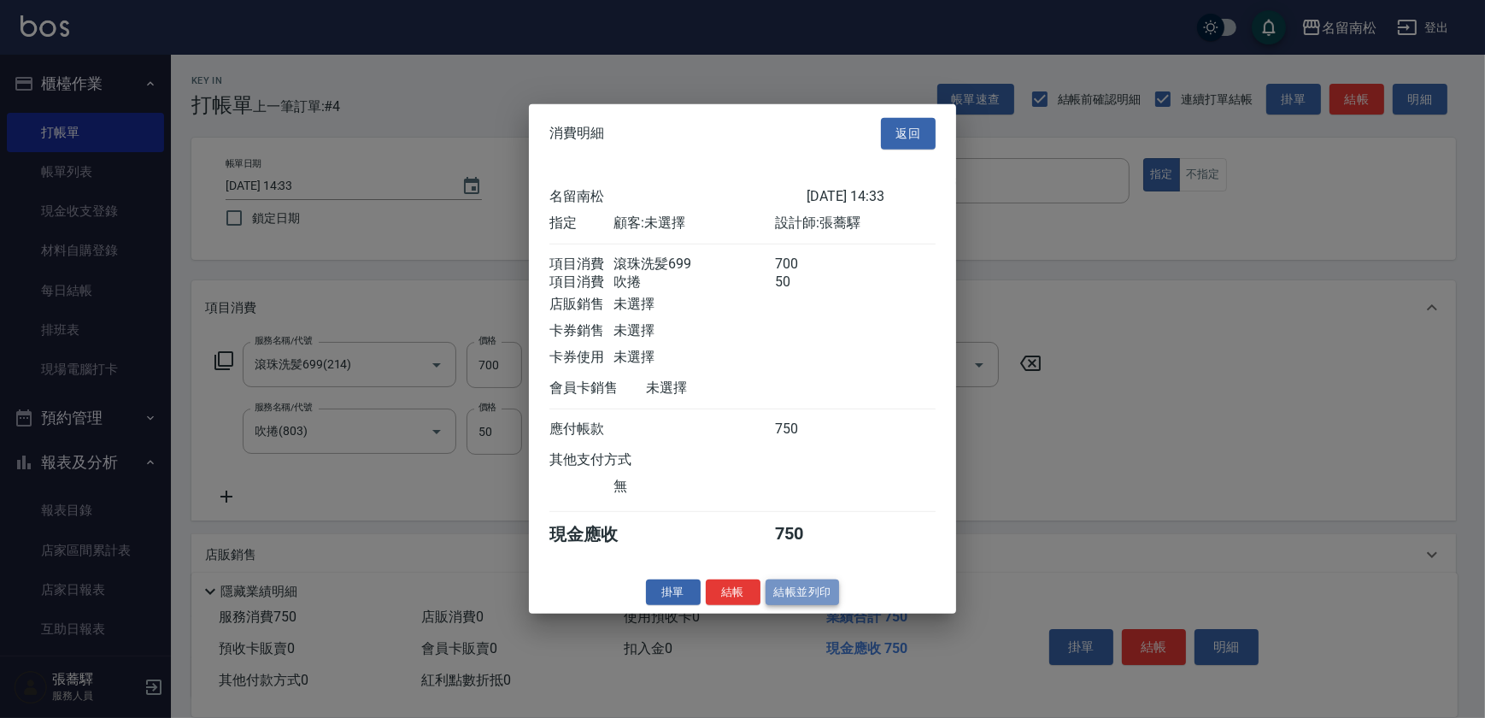
click at [827, 591] on button "結帳並列印" at bounding box center [803, 592] width 74 height 26
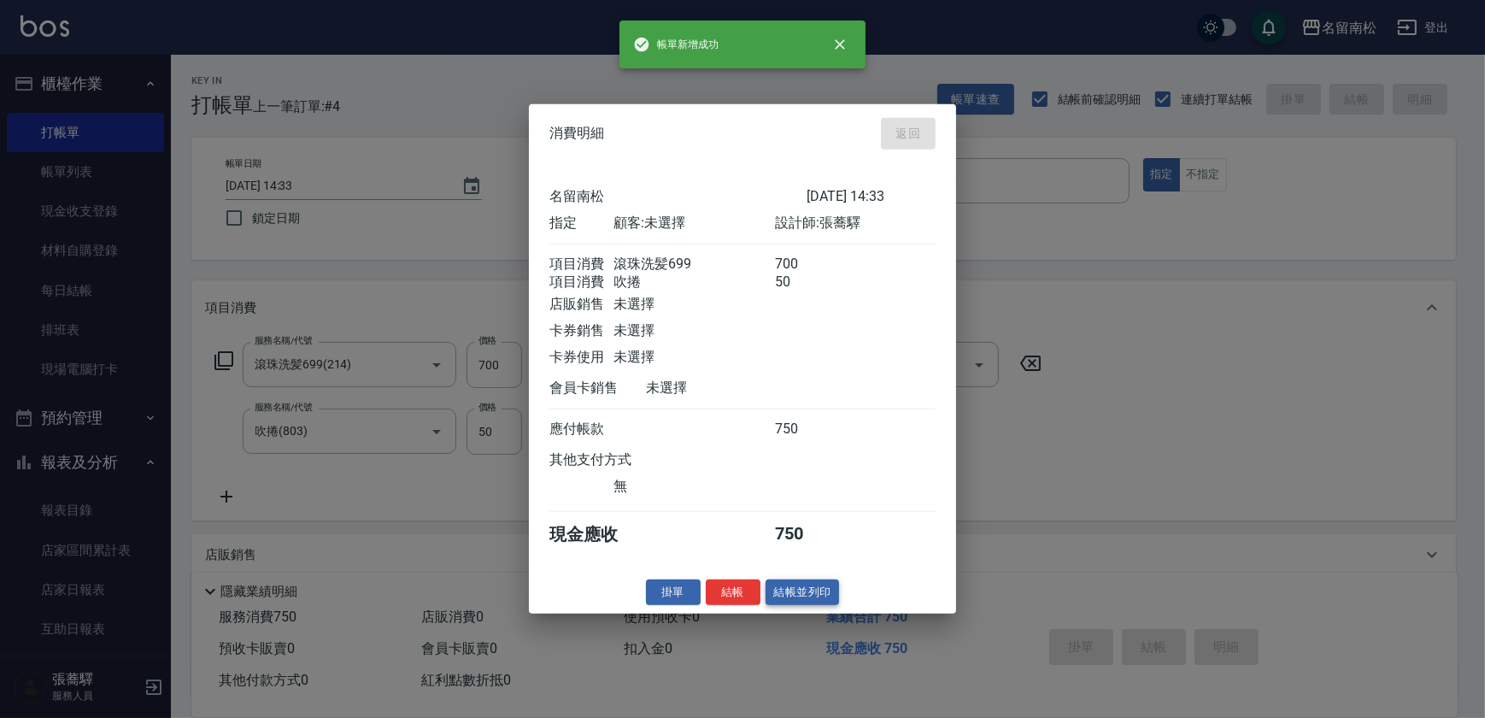
type input "[DATE] 14:34"
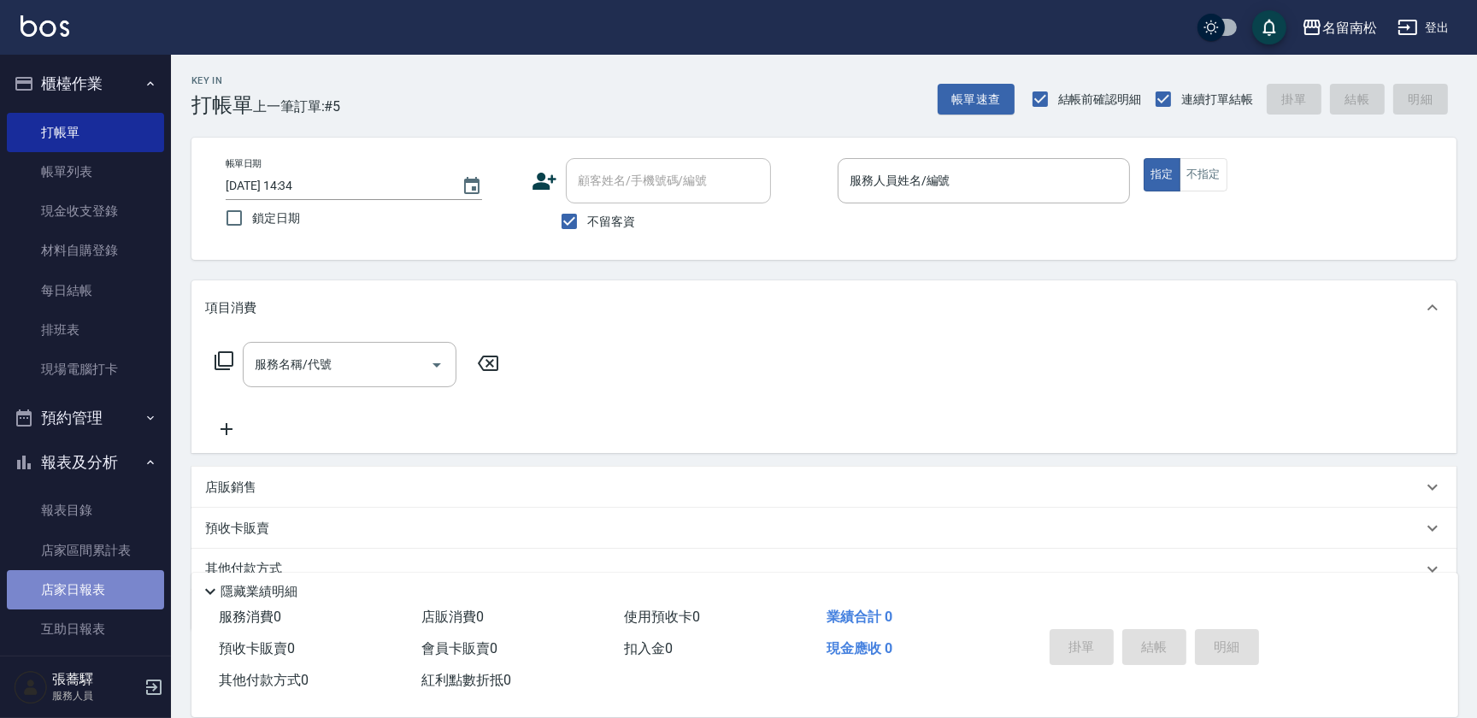
click at [121, 589] on link "店家日報表" at bounding box center [85, 589] width 157 height 39
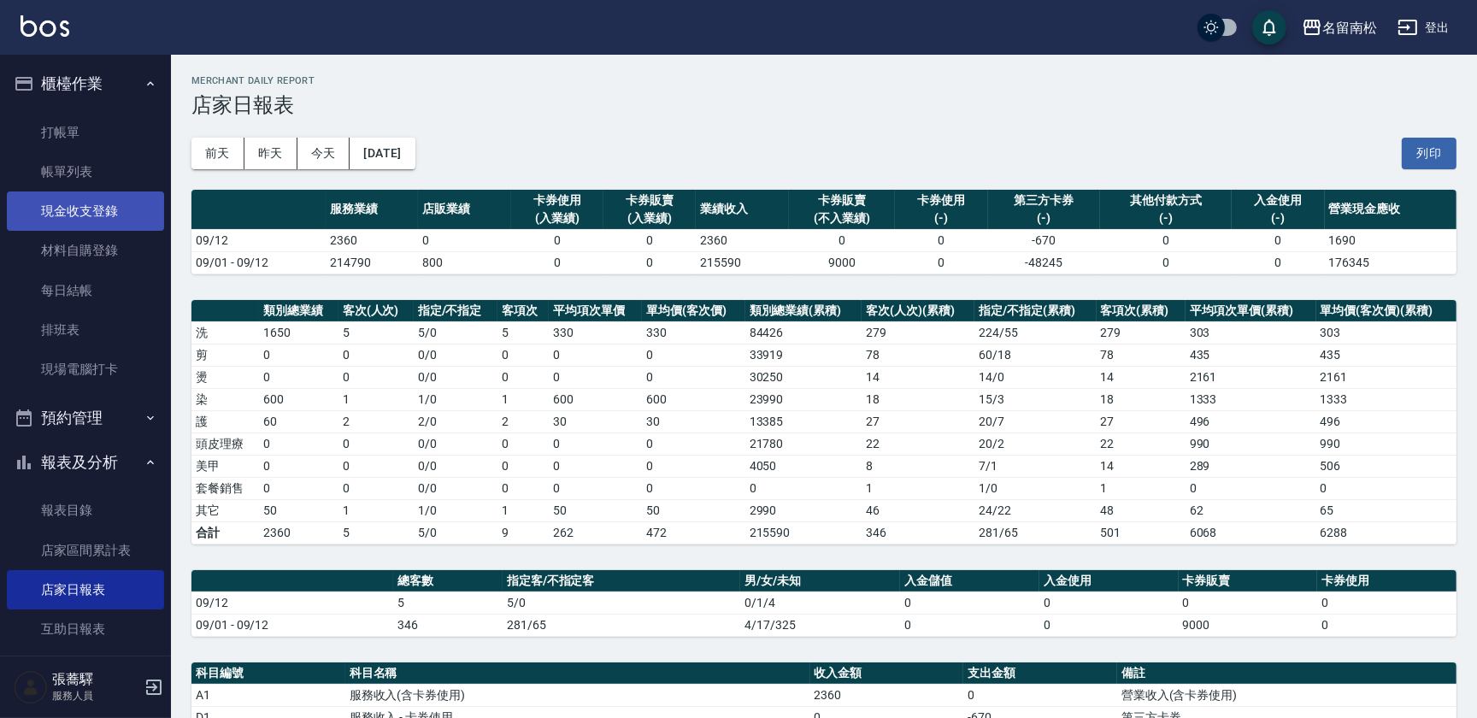
click at [125, 214] on link "現金收支登錄" at bounding box center [85, 210] width 157 height 39
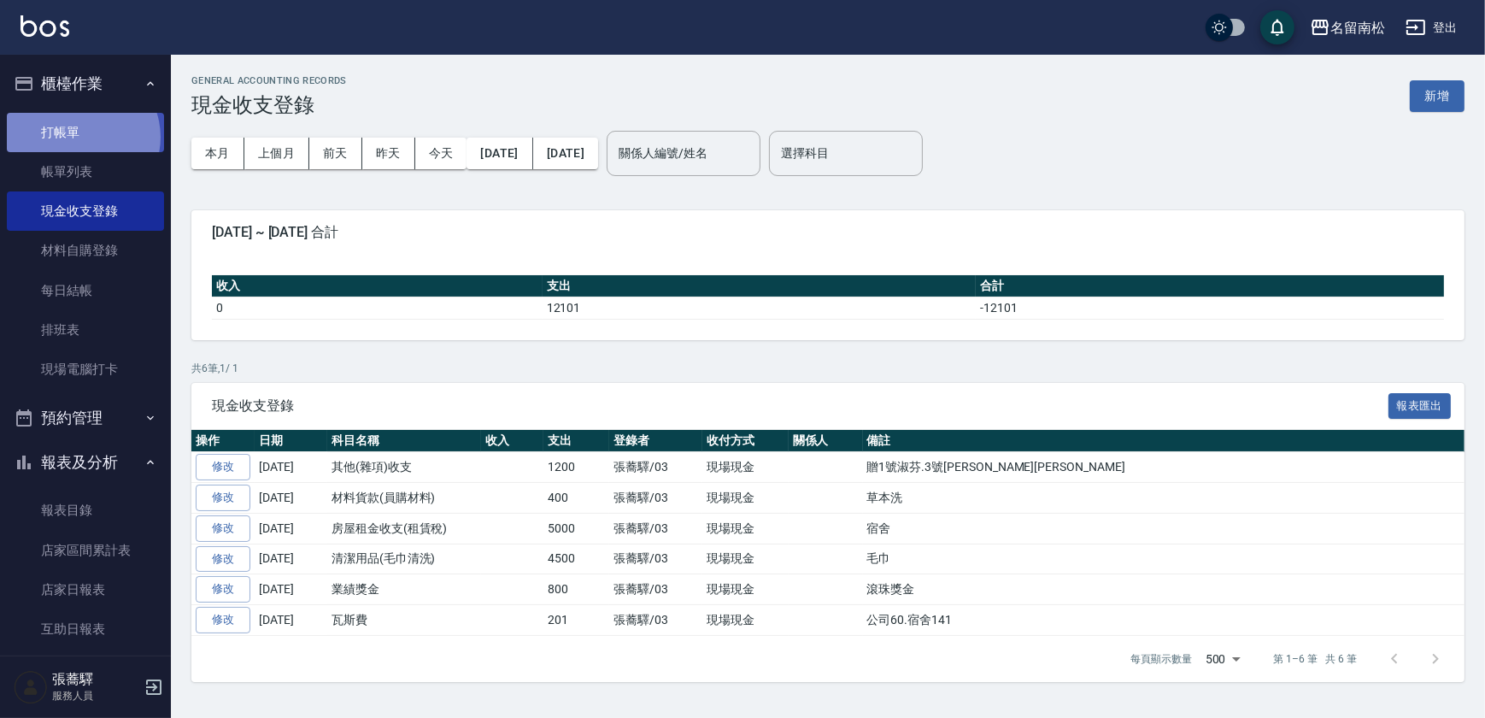
click at [80, 137] on link "打帳單" at bounding box center [85, 132] width 157 height 39
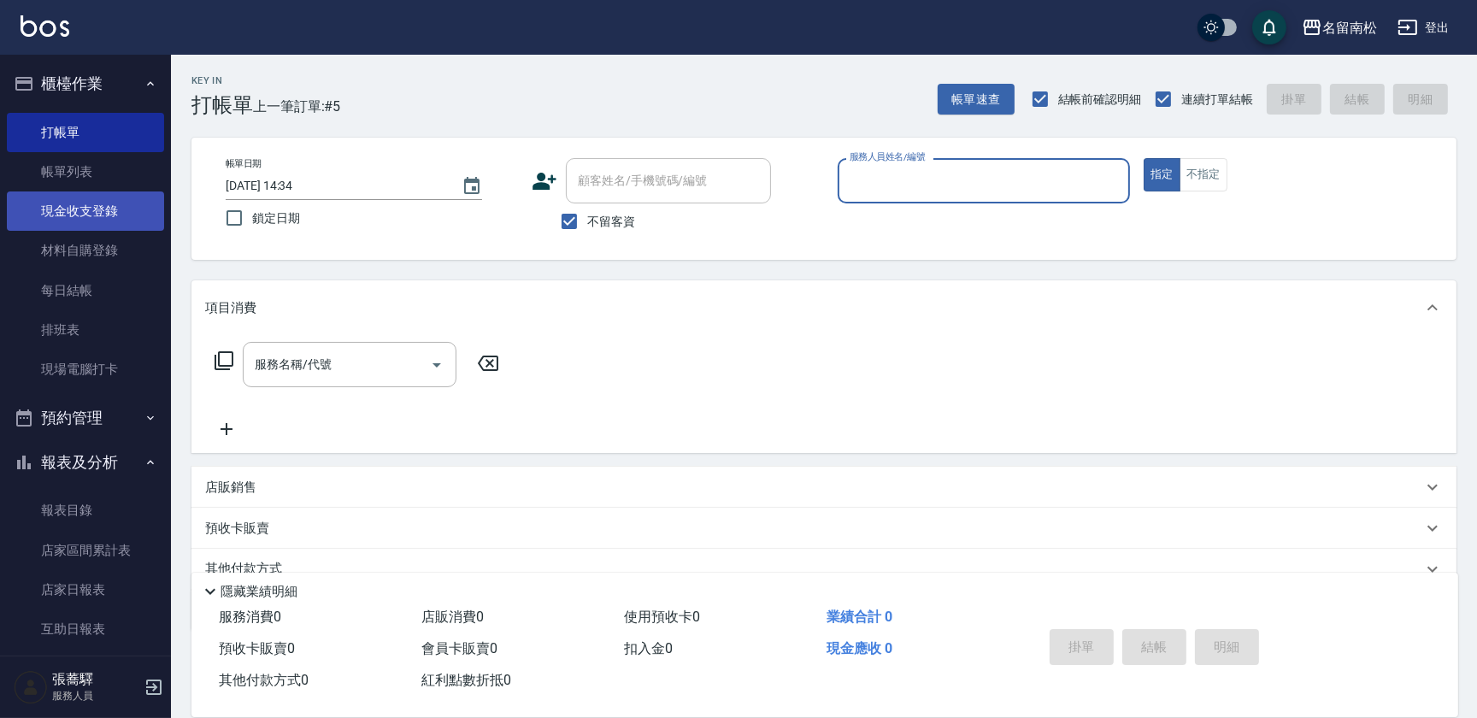
click at [106, 204] on link "現金收支登錄" at bounding box center [85, 210] width 157 height 39
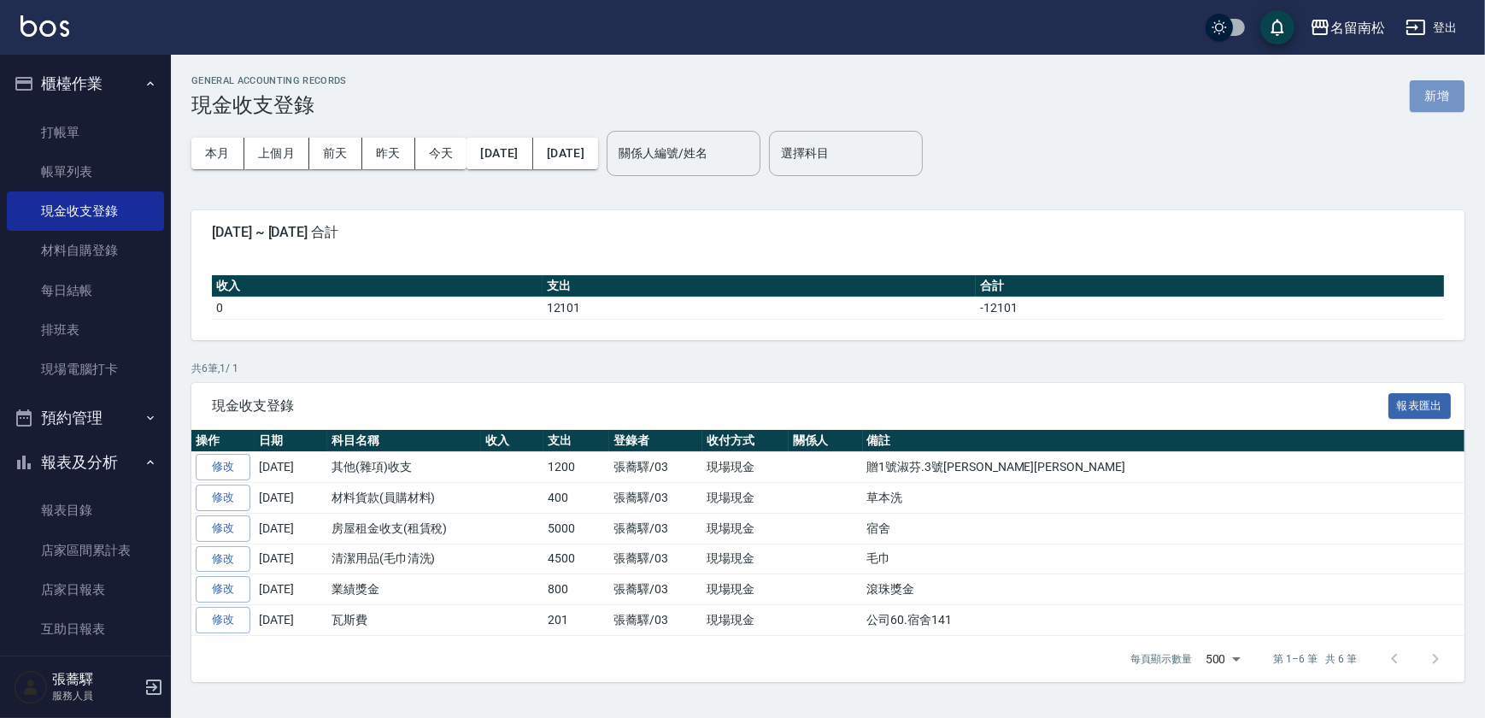
click at [1423, 91] on button "新增" at bounding box center [1437, 96] width 55 height 32
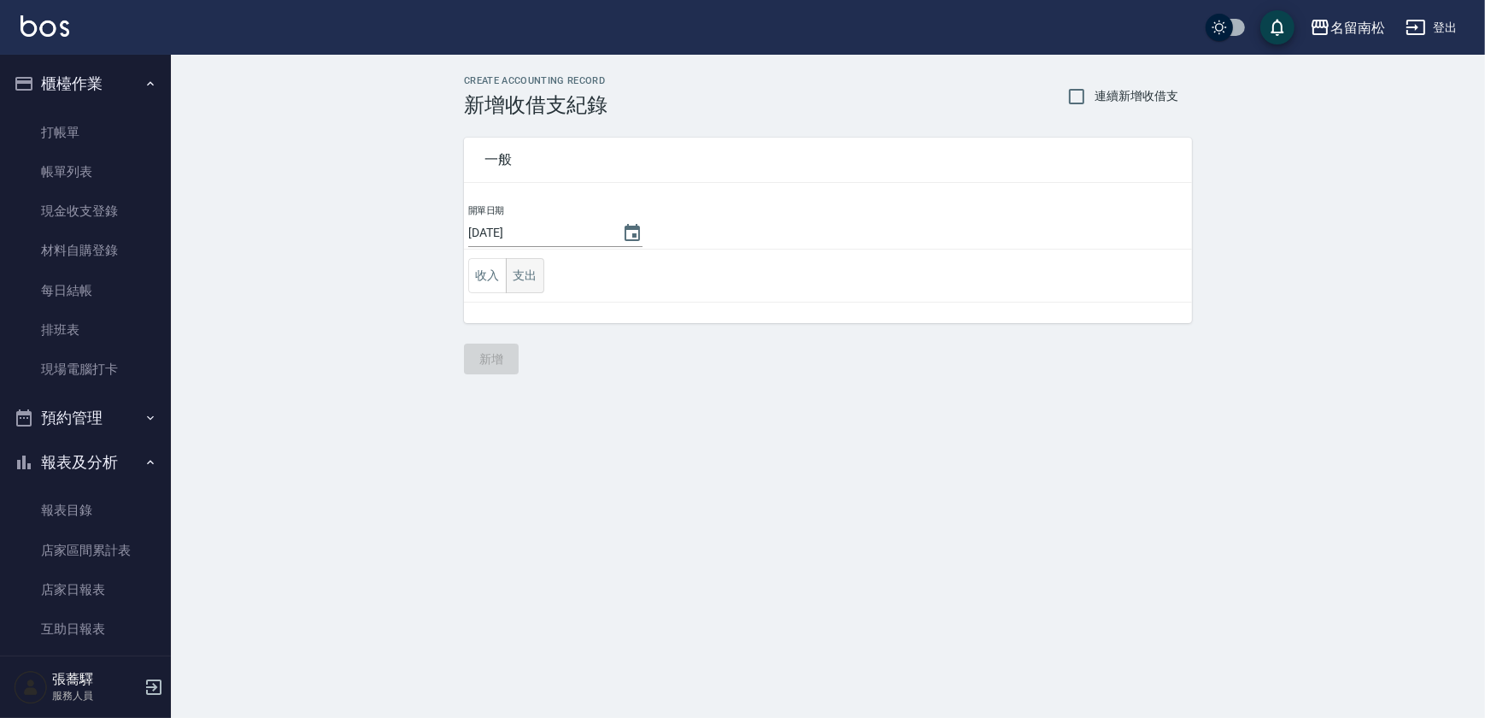
click at [527, 281] on button "支出" at bounding box center [525, 275] width 38 height 35
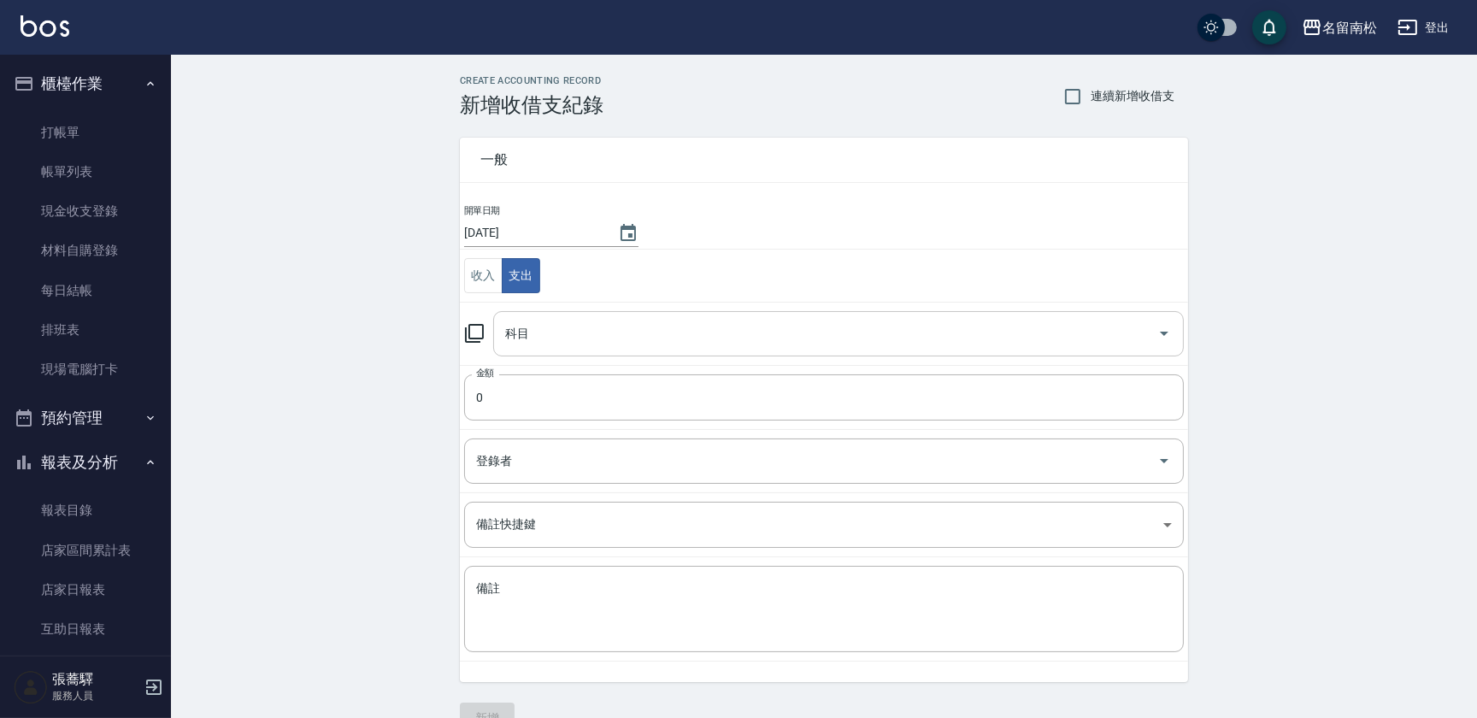
click at [616, 339] on input "科目" at bounding box center [826, 334] width 650 height 30
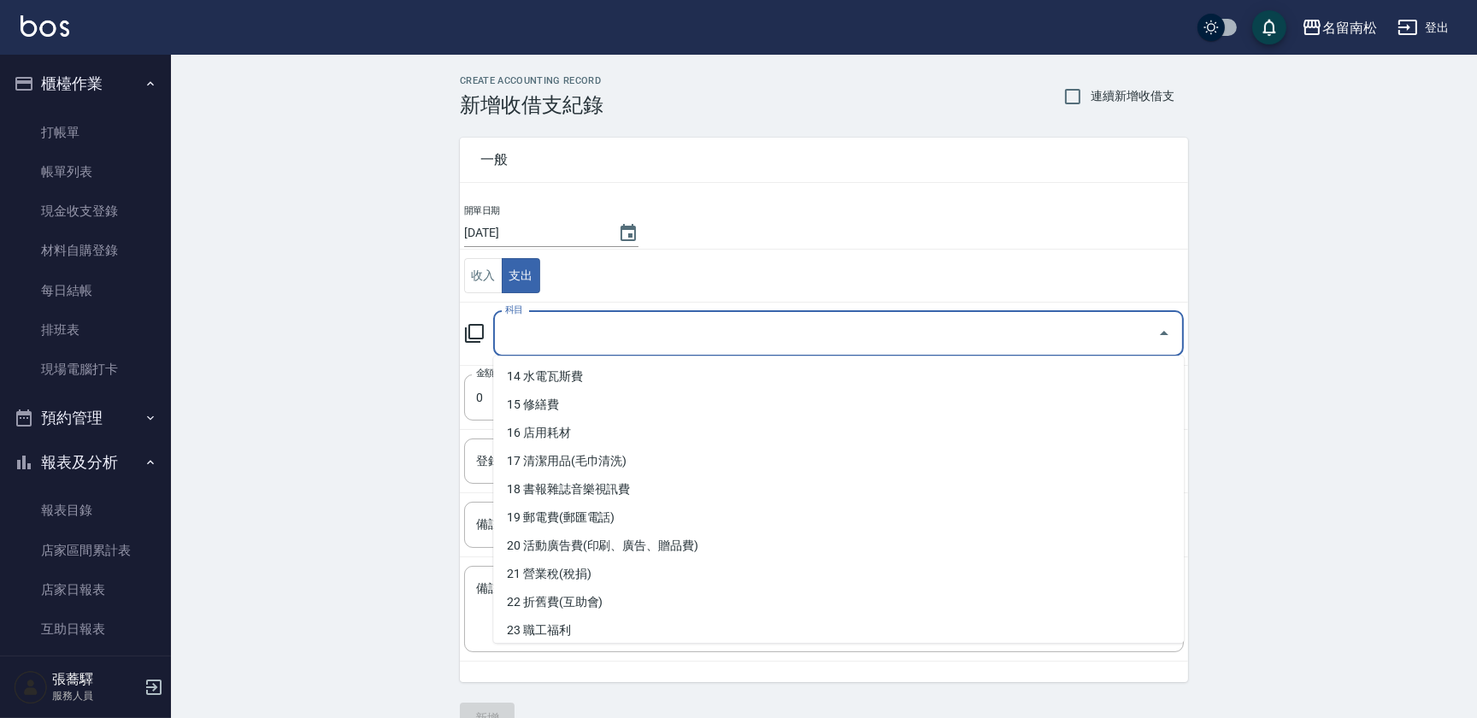
scroll to position [443, 0]
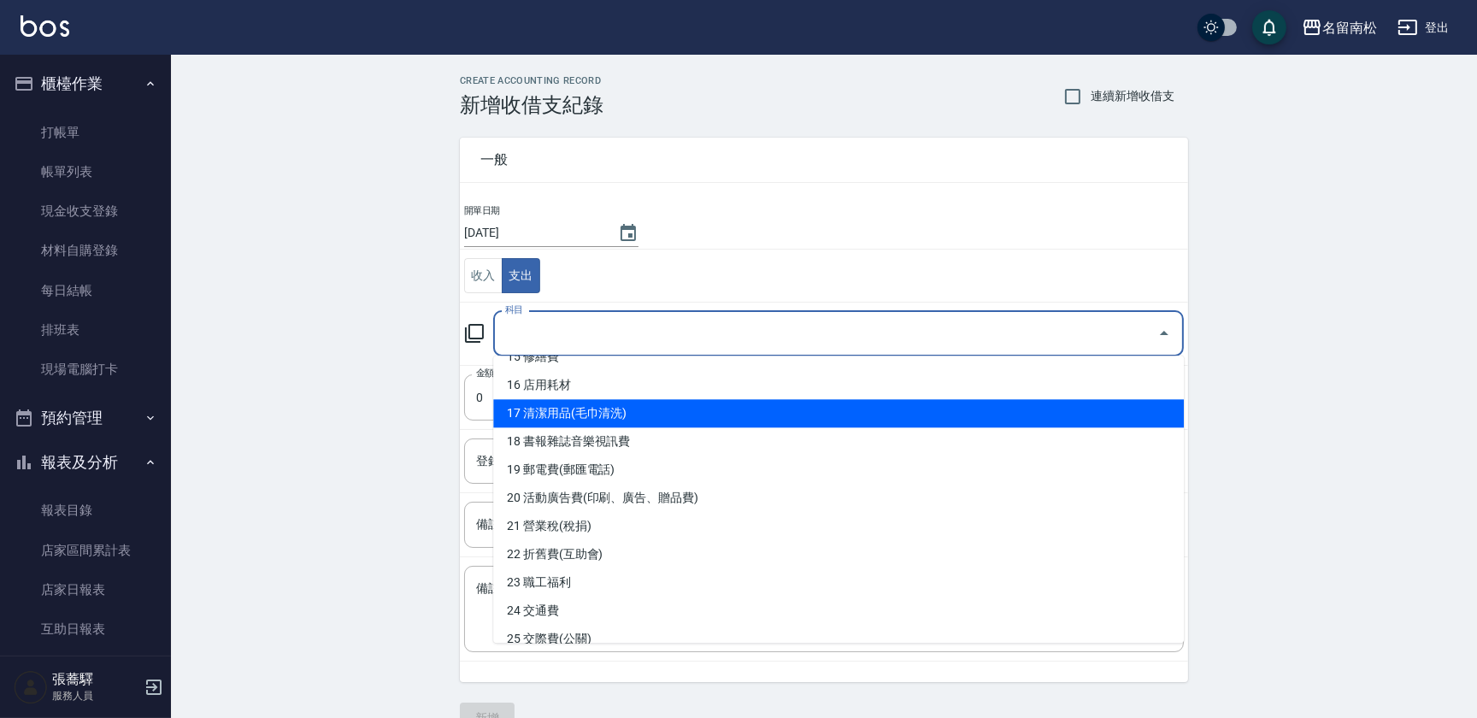
click at [828, 421] on li "17 清潔用品(毛巾清洗)" at bounding box center [838, 413] width 691 height 28
type input "17 清潔用品(毛巾清洗)"
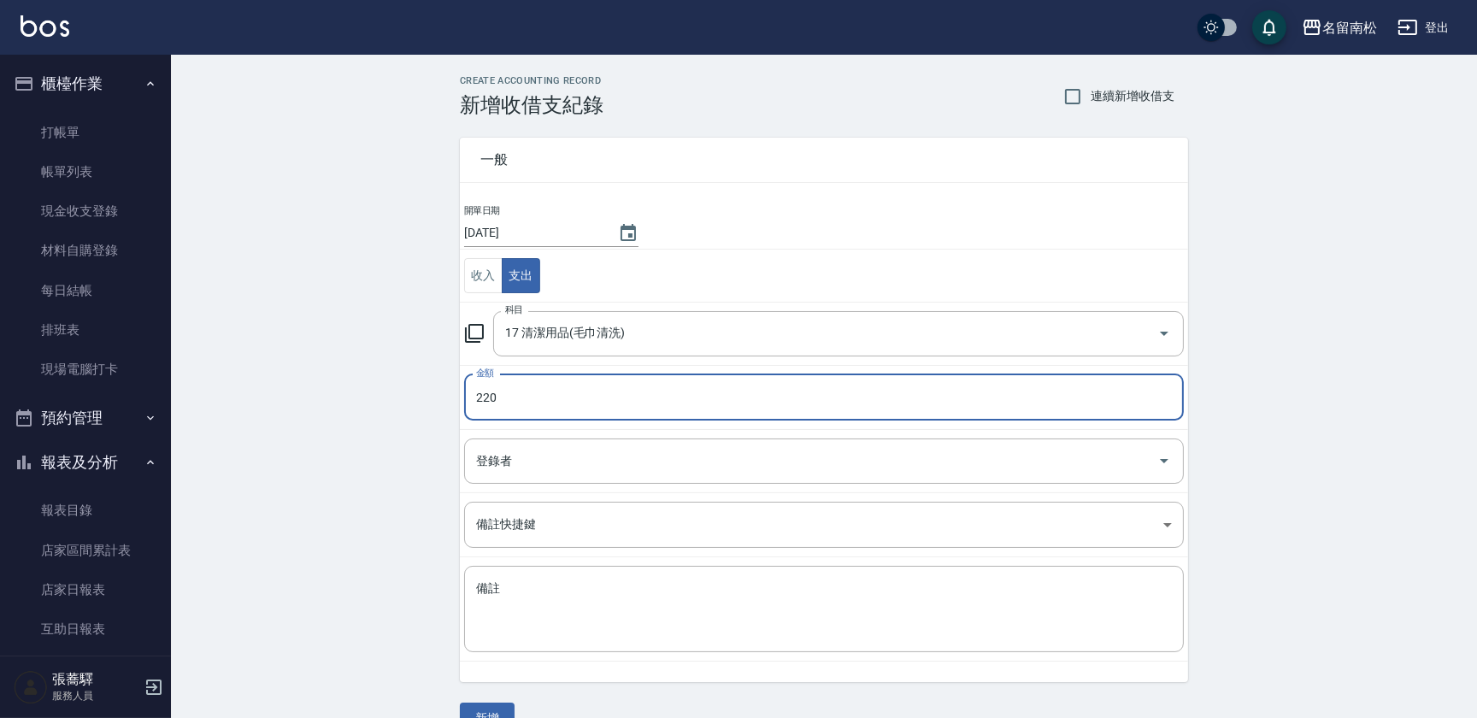
type input "220"
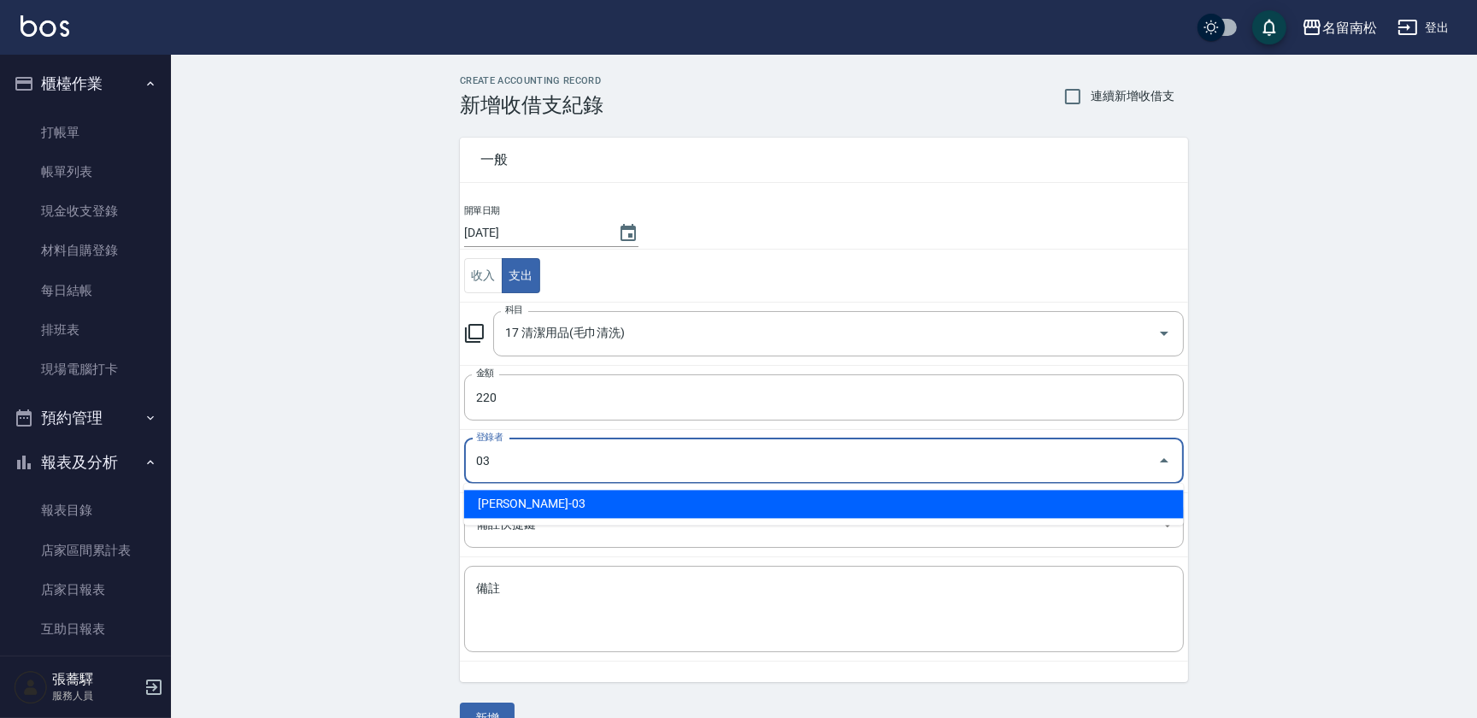
type input "[PERSON_NAME]-03"
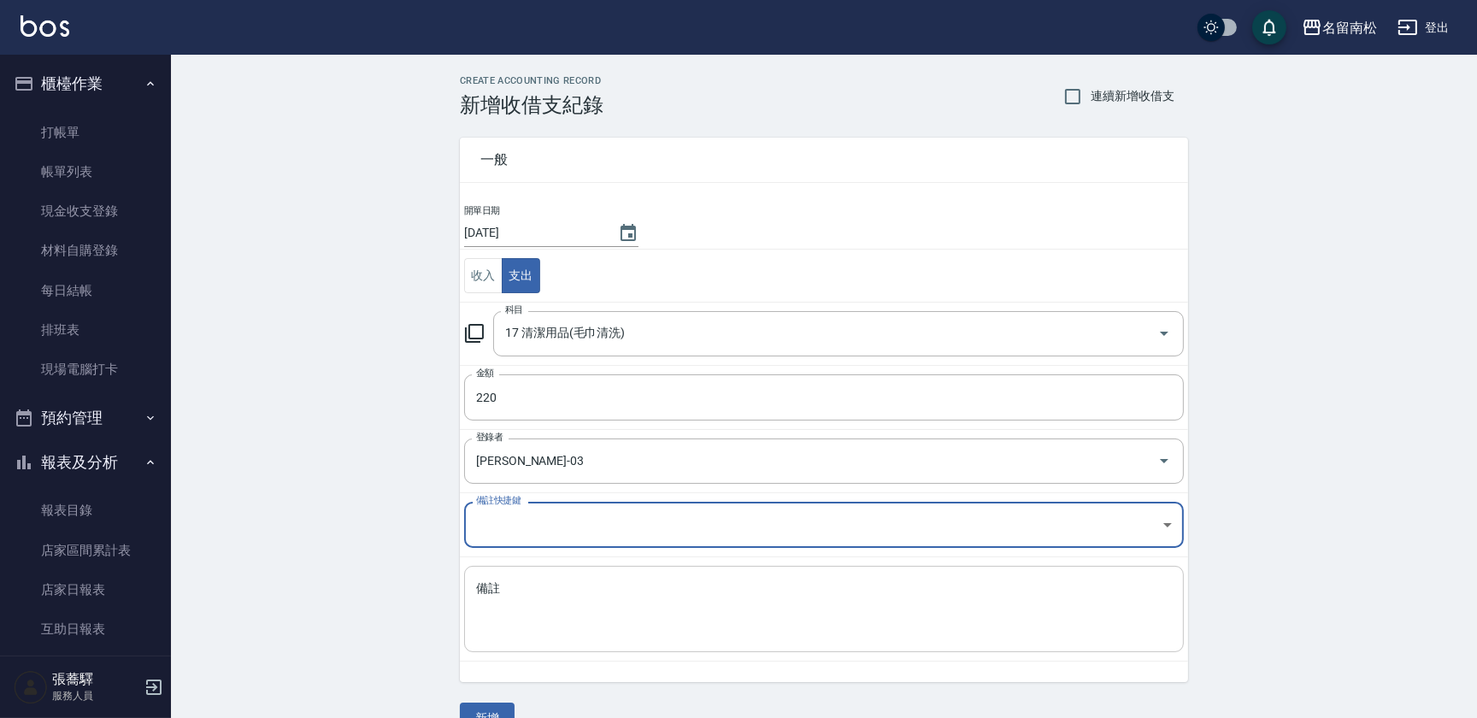
click at [671, 601] on textarea "備註" at bounding box center [824, 609] width 696 height 58
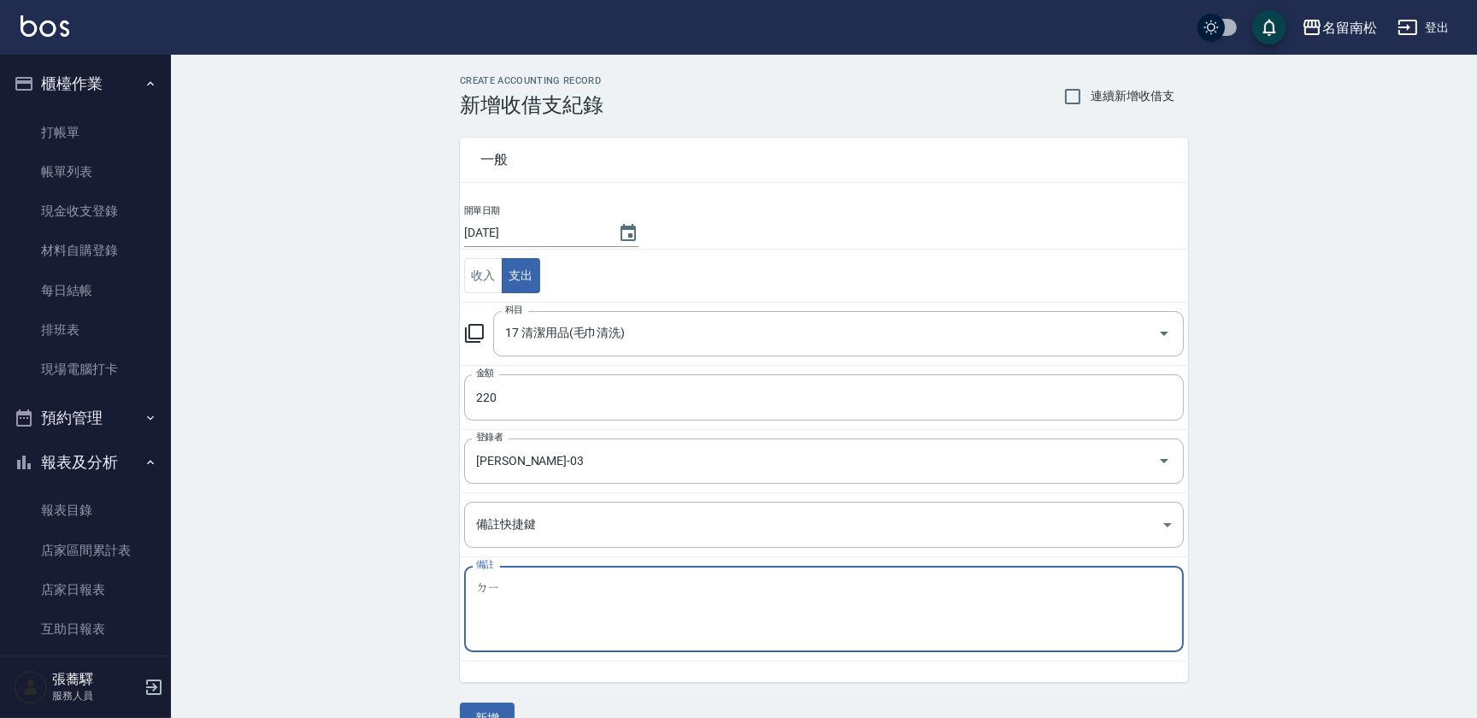
type textarea "底"
type textarea "地毯220"
click at [479, 714] on button "新增" at bounding box center [487, 719] width 55 height 32
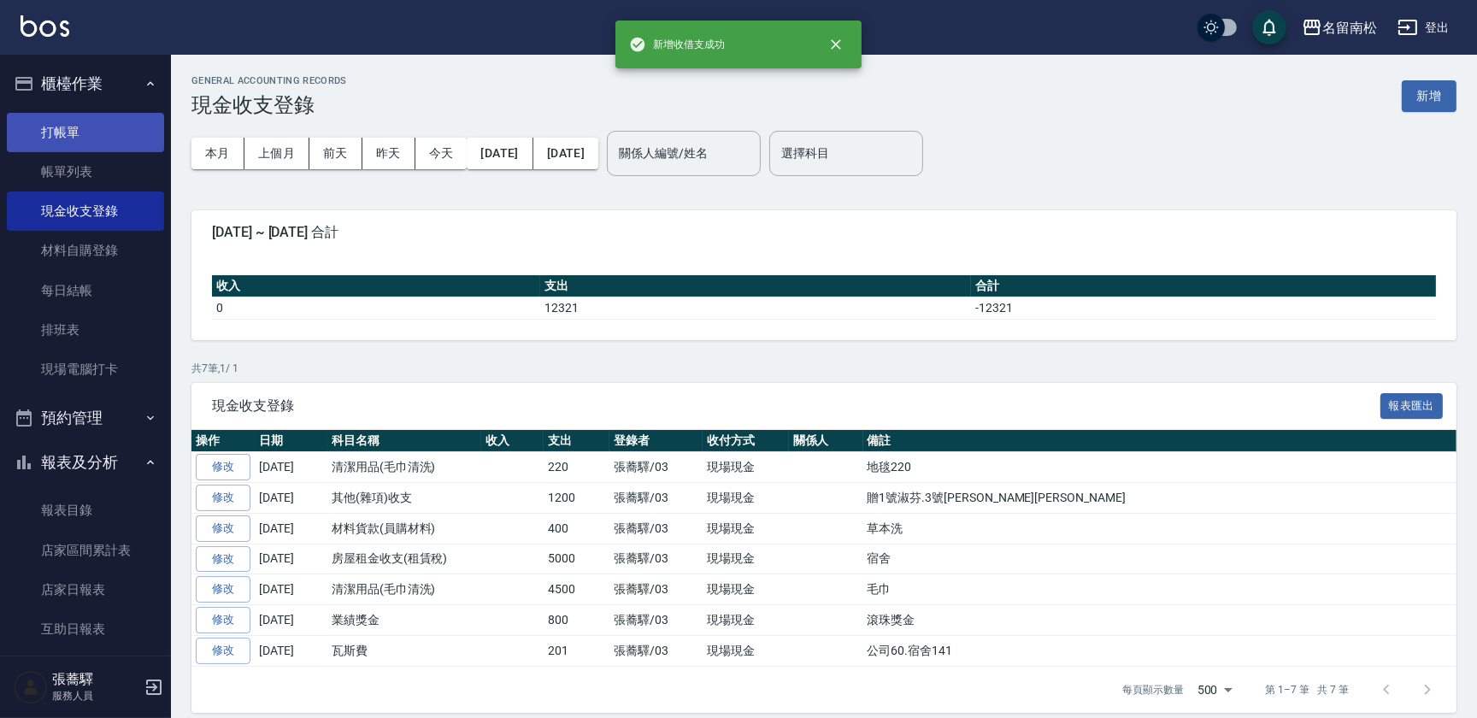
click at [77, 137] on link "打帳單" at bounding box center [85, 132] width 157 height 39
